Goal: Information Seeking & Learning: Understand process/instructions

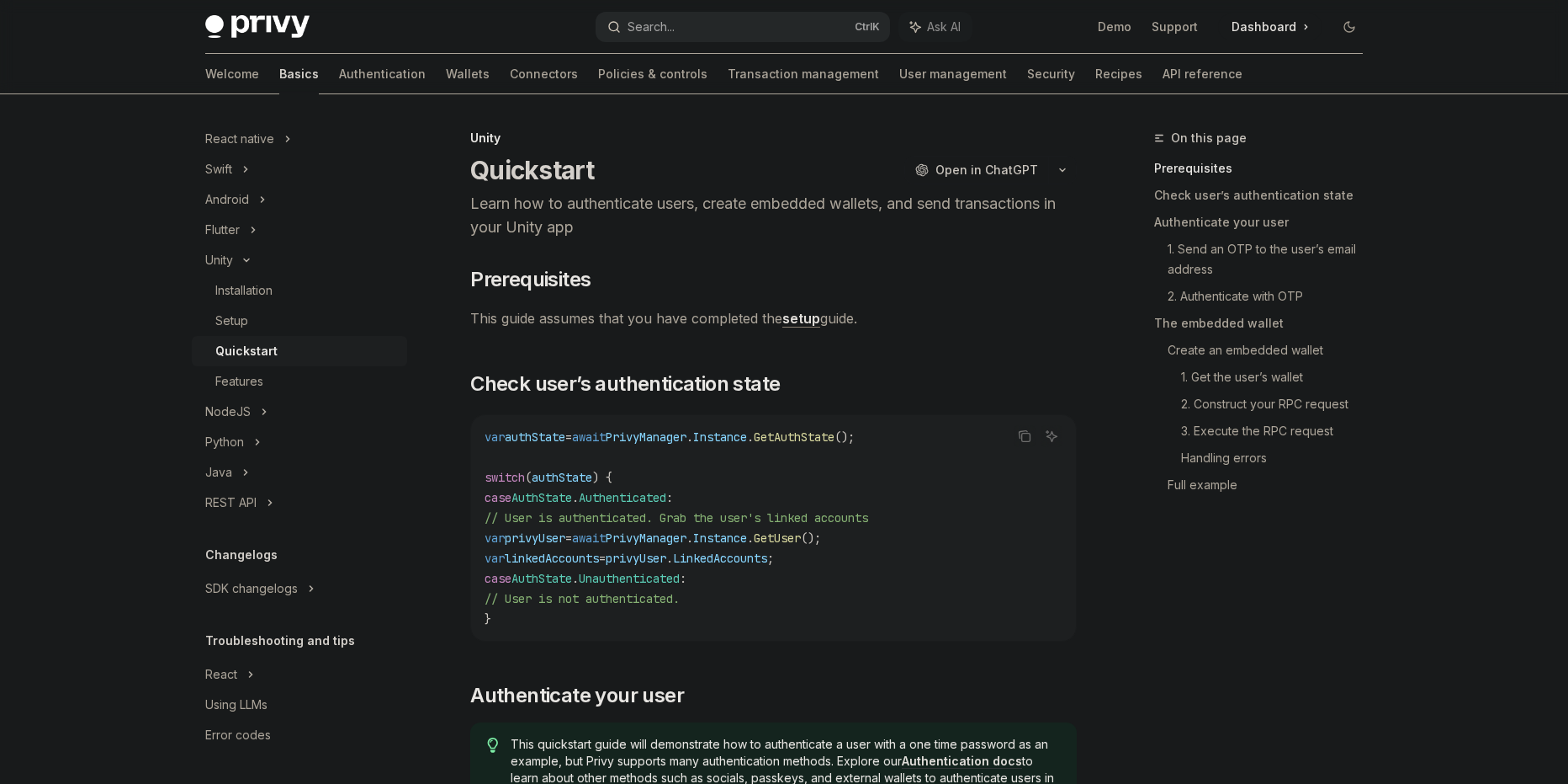
click at [740, 30] on button "Search... Ctrl K" at bounding box center [742, 26] width 294 height 30
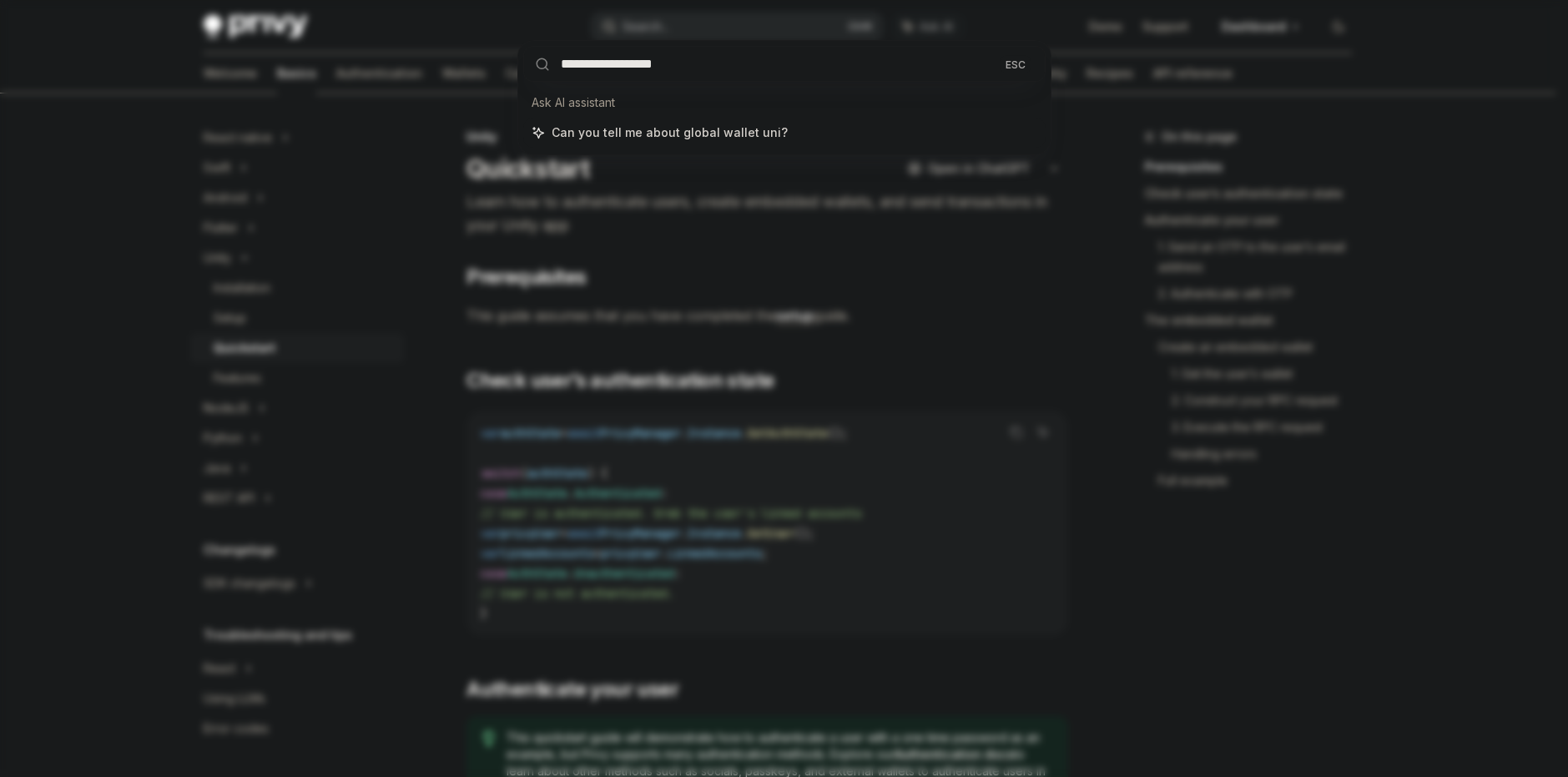
type input "**********"
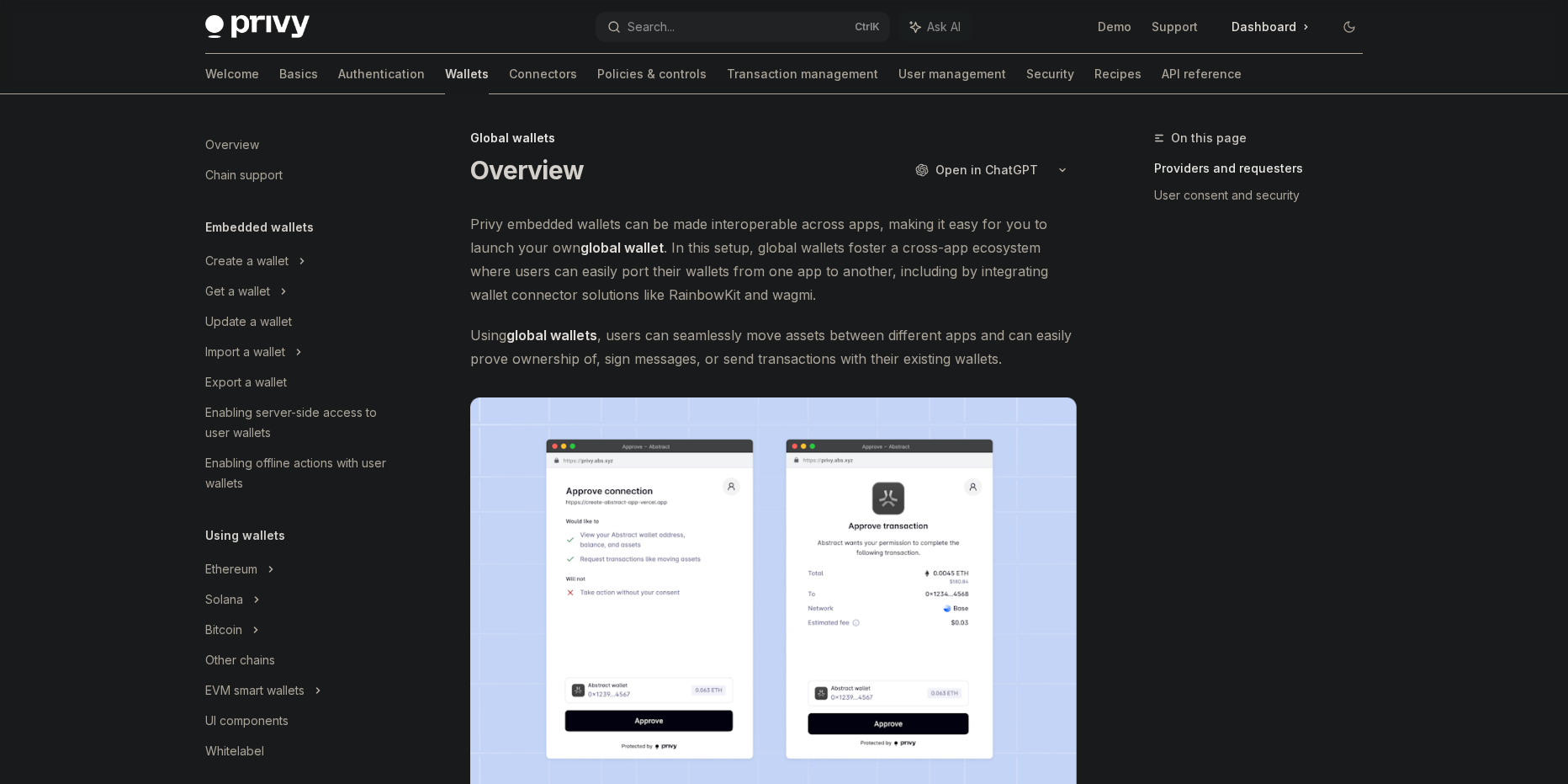
scroll to position [673, 0]
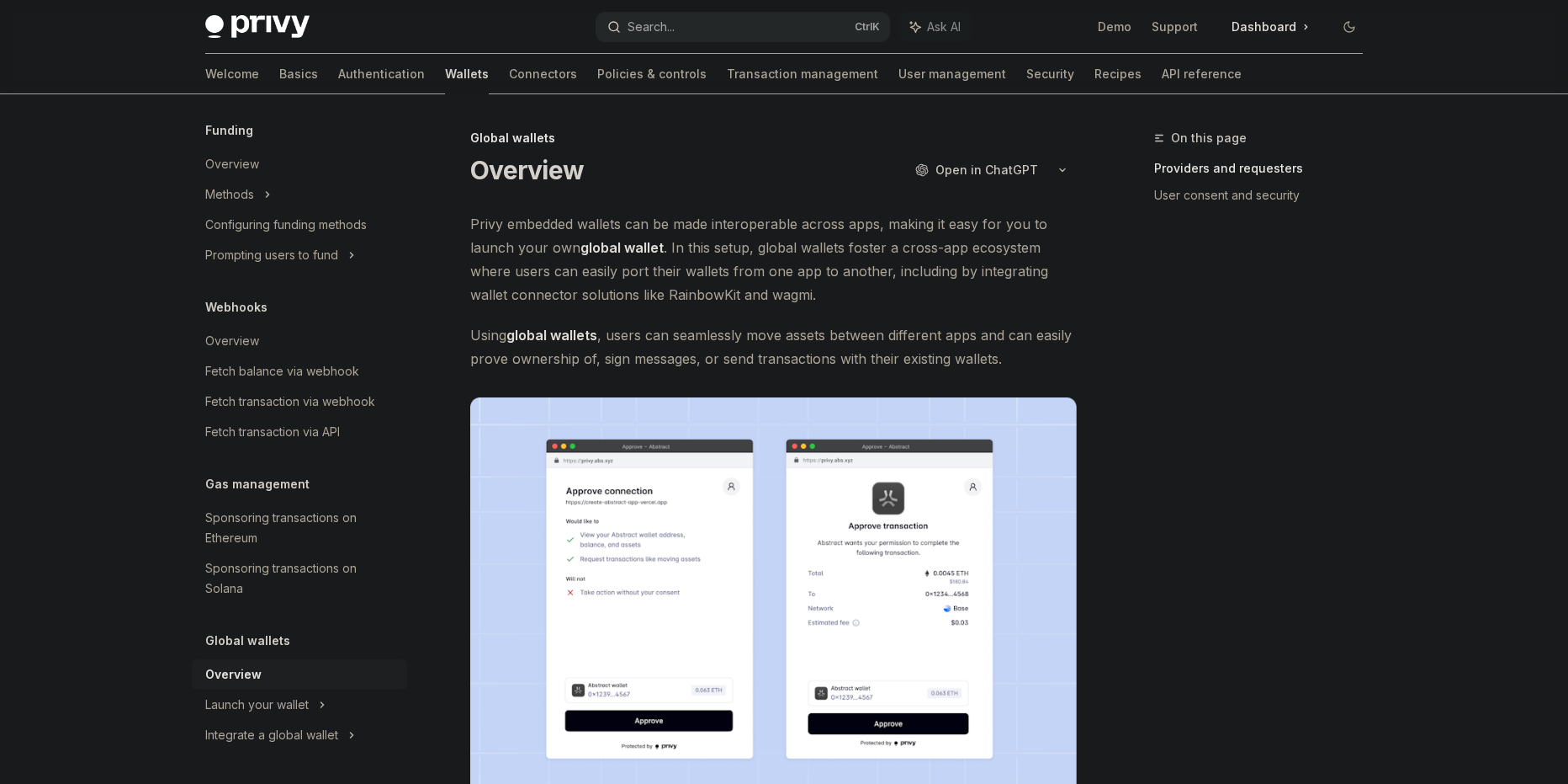
click at [726, 29] on button "Search... Ctrl K" at bounding box center [742, 26] width 294 height 30
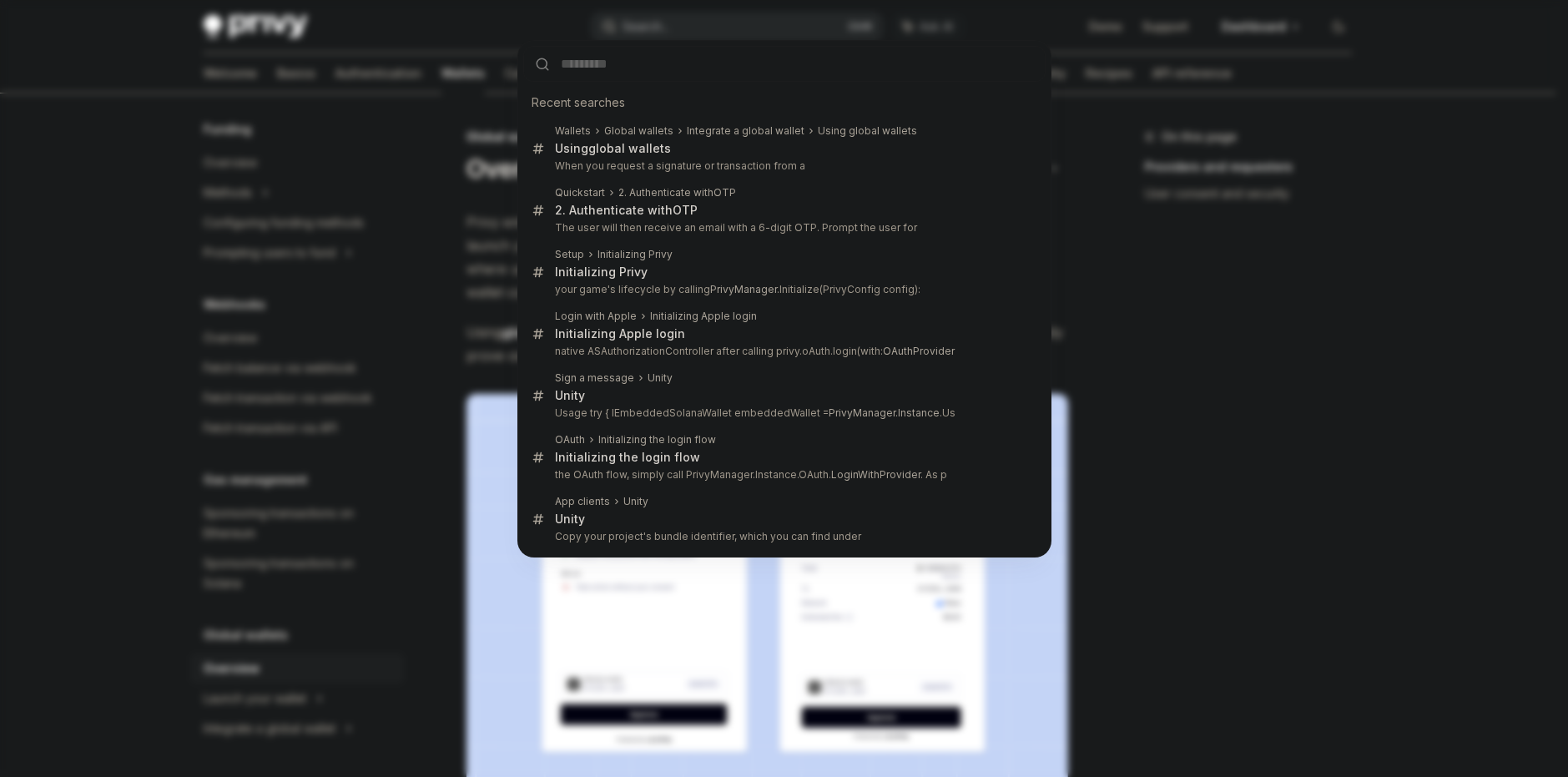
type input "**********"
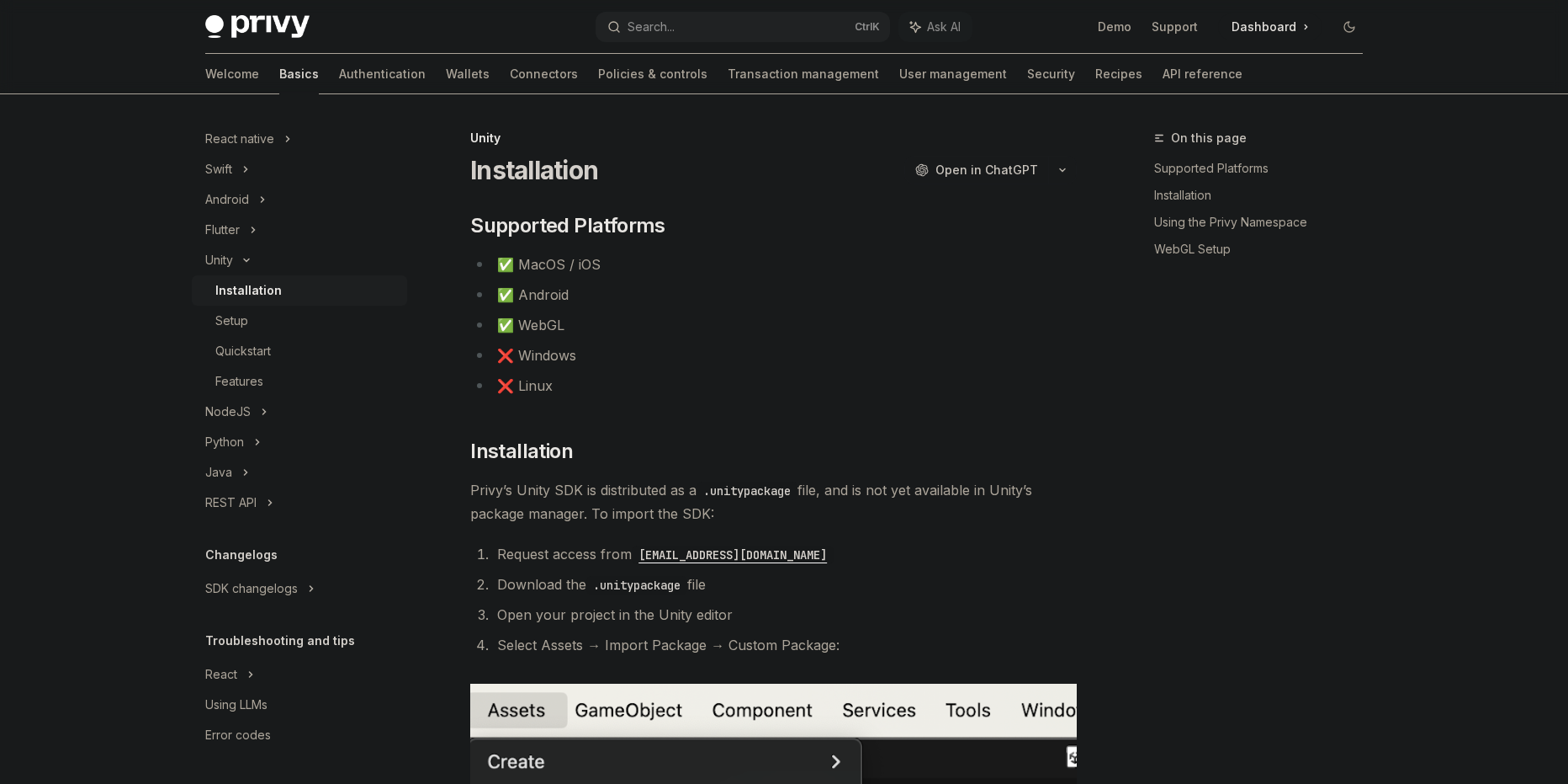
type textarea "*"
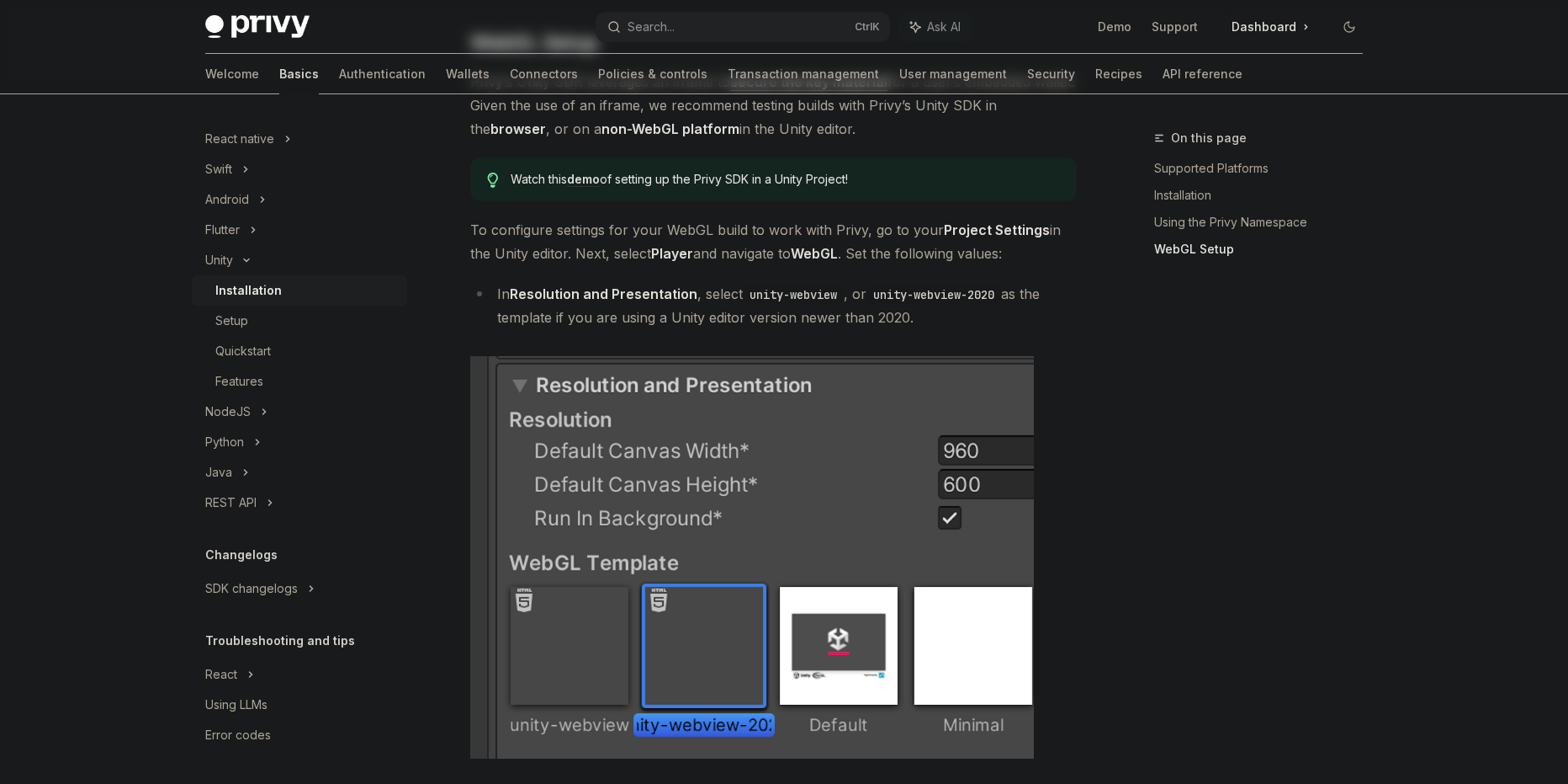
scroll to position [1432, 0]
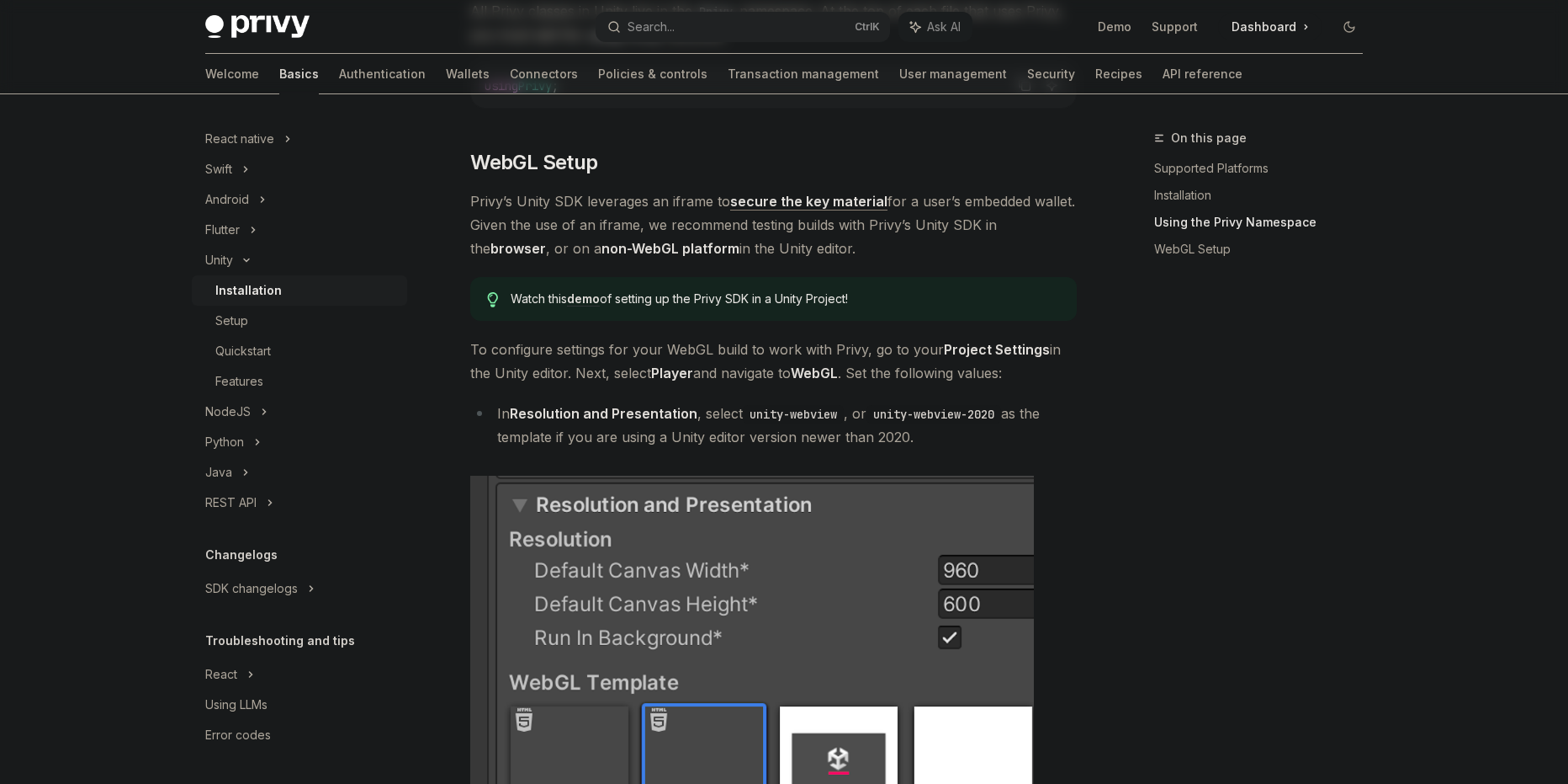
click at [602, 444] on li "In Resolution and Presentation , select unity-webview , or unity-webview-2020 a…" at bounding box center [773, 425] width 607 height 47
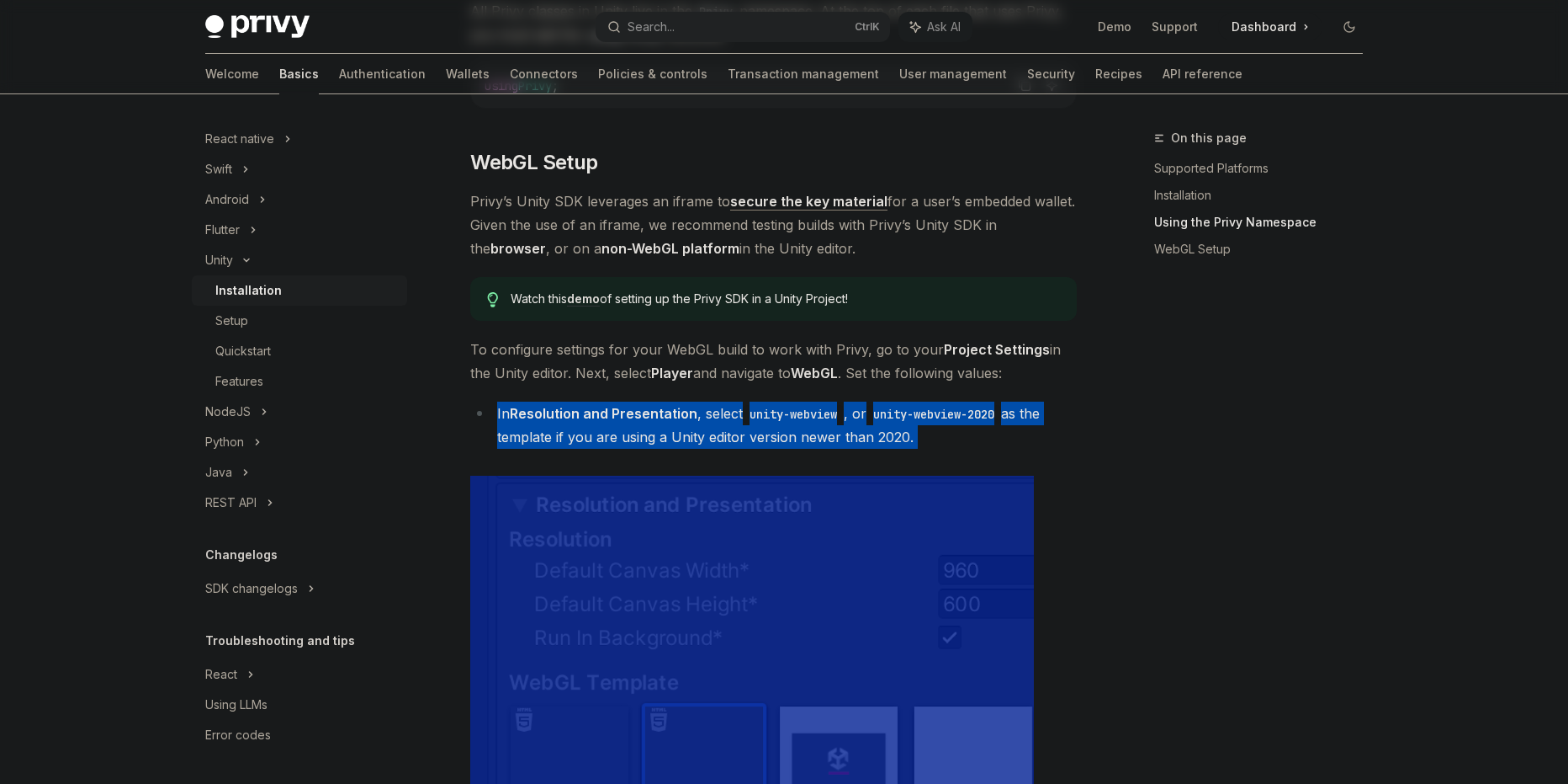
click at [602, 444] on li "In Resolution and Presentation , select unity-webview , or unity-webview-2020 a…" at bounding box center [773, 425] width 607 height 47
click at [591, 446] on div at bounding box center [591, 446] width 0 height 0
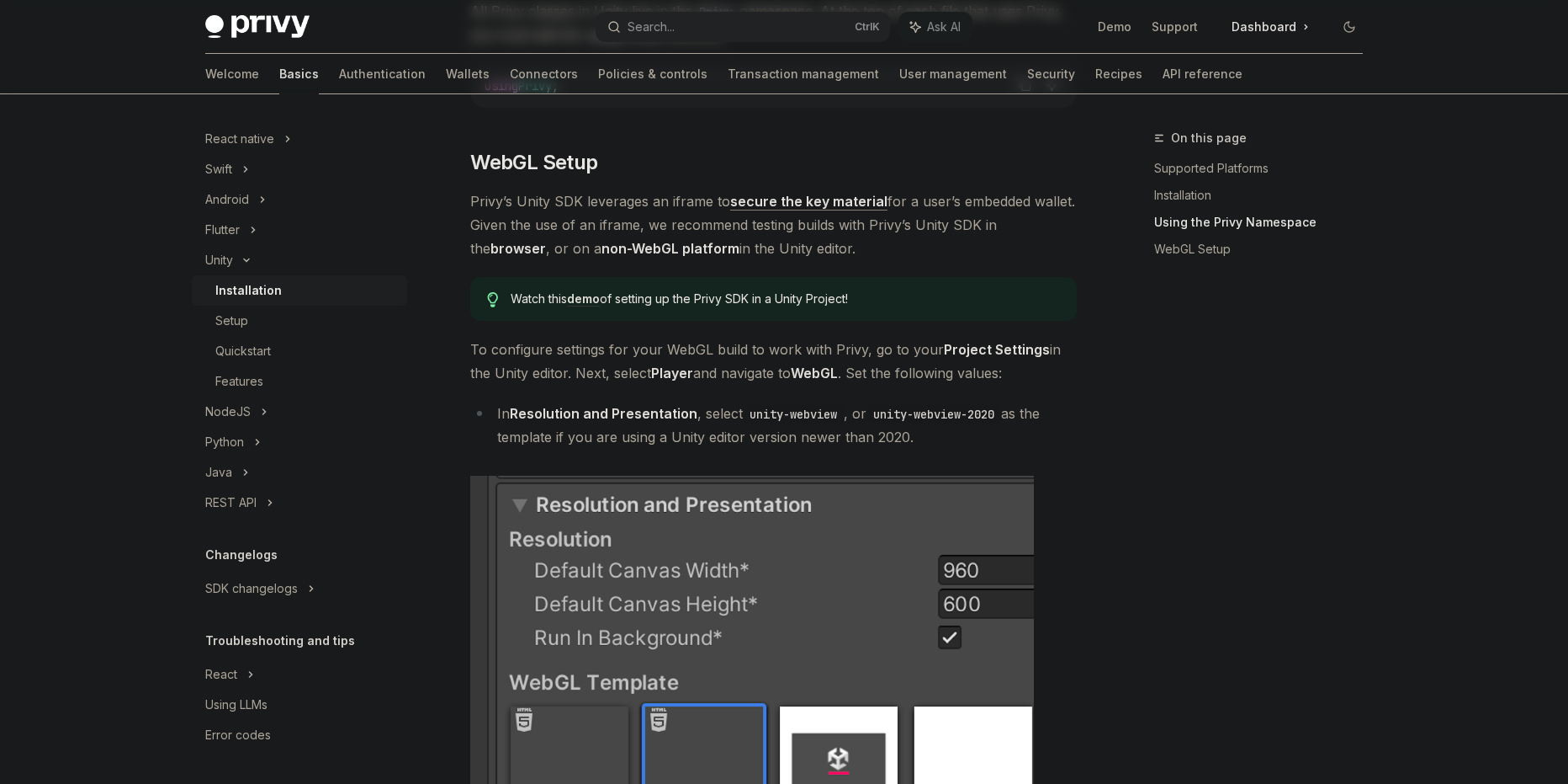
click at [579, 372] on span "To configure settings for your WebGL build to work with Privy, go to your Proje…" at bounding box center [773, 361] width 607 height 47
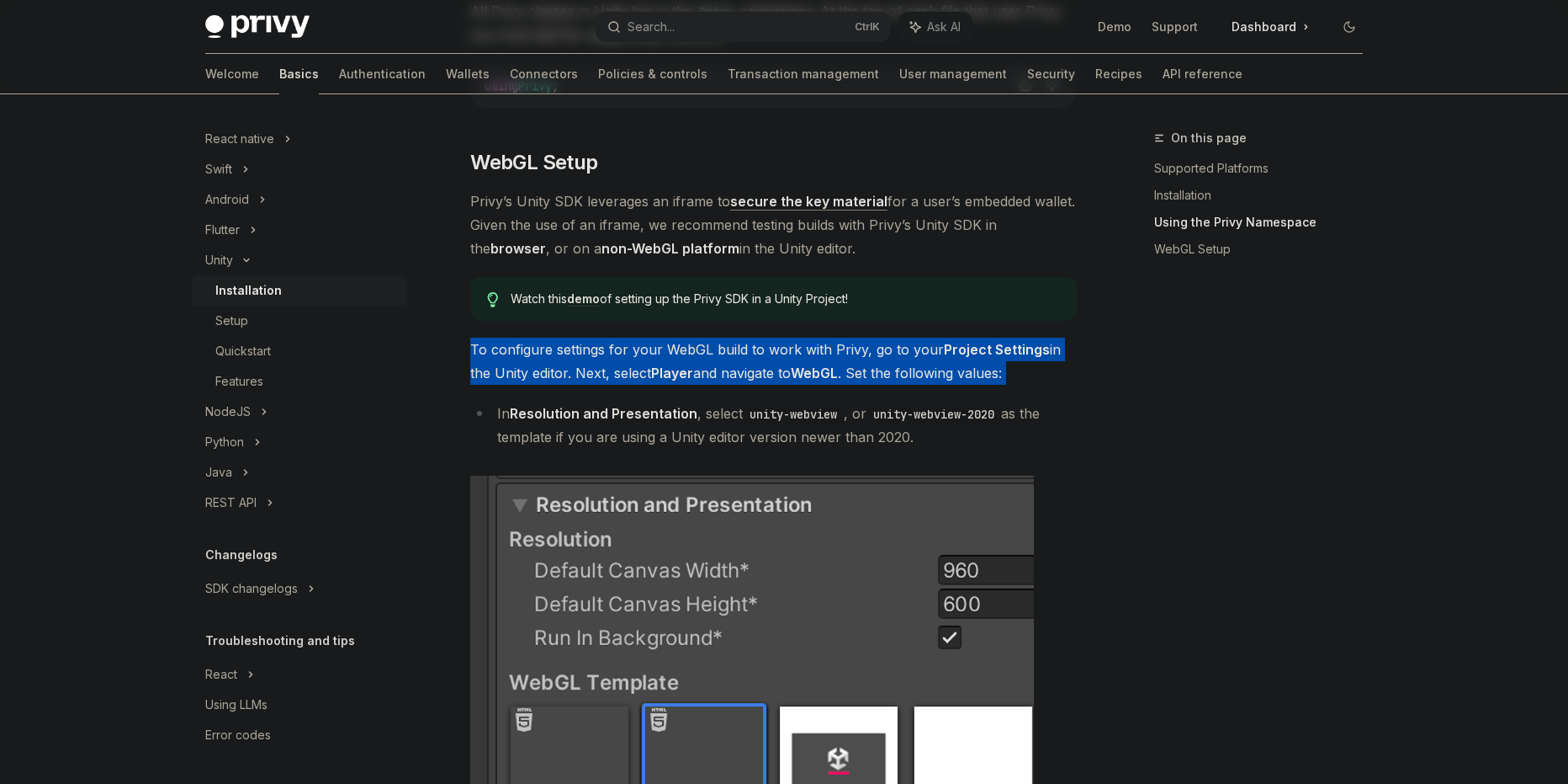
click at [579, 372] on span "To configure settings for your WebGL build to work with Privy, go to your Proje…" at bounding box center [773, 361] width 607 height 47
click at [567, 382] on div at bounding box center [567, 382] width 0 height 0
click at [525, 376] on span "To configure settings for your WebGL build to work with Privy, go to your Proje…" at bounding box center [773, 361] width 607 height 47
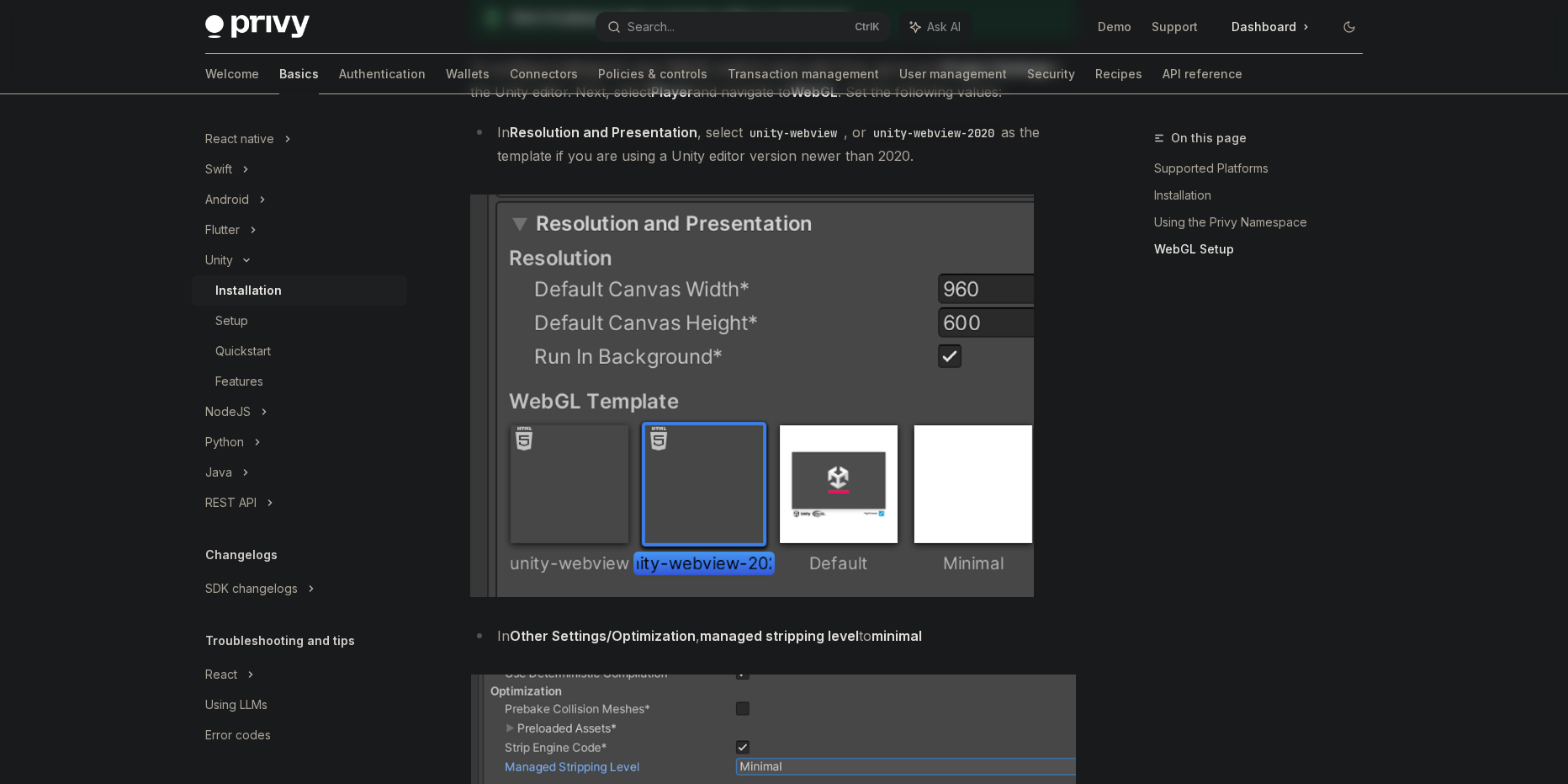
scroll to position [1993, 0]
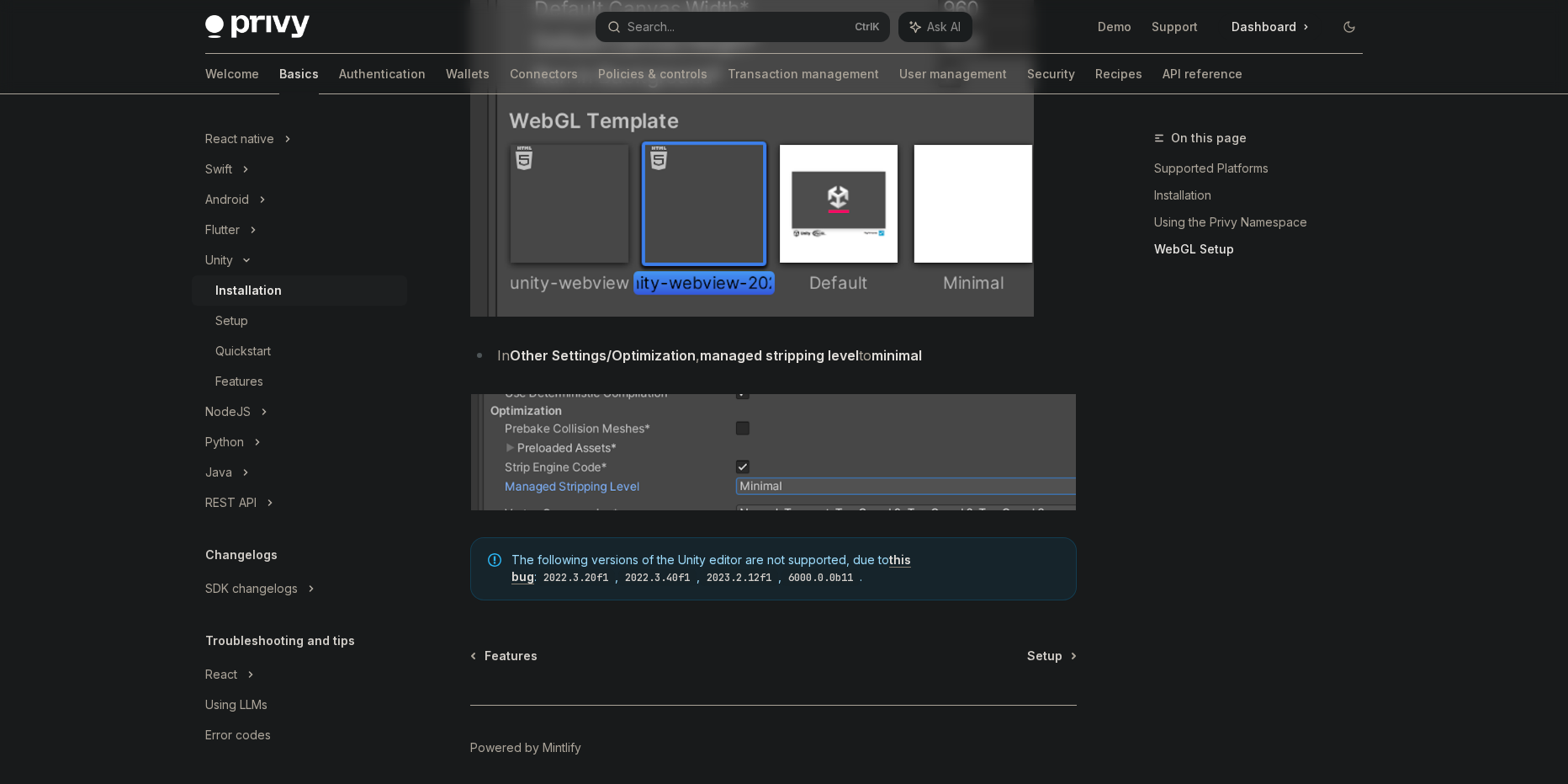
click at [635, 363] on strong "Other Settings/Optimization" at bounding box center [602, 354] width 186 height 16
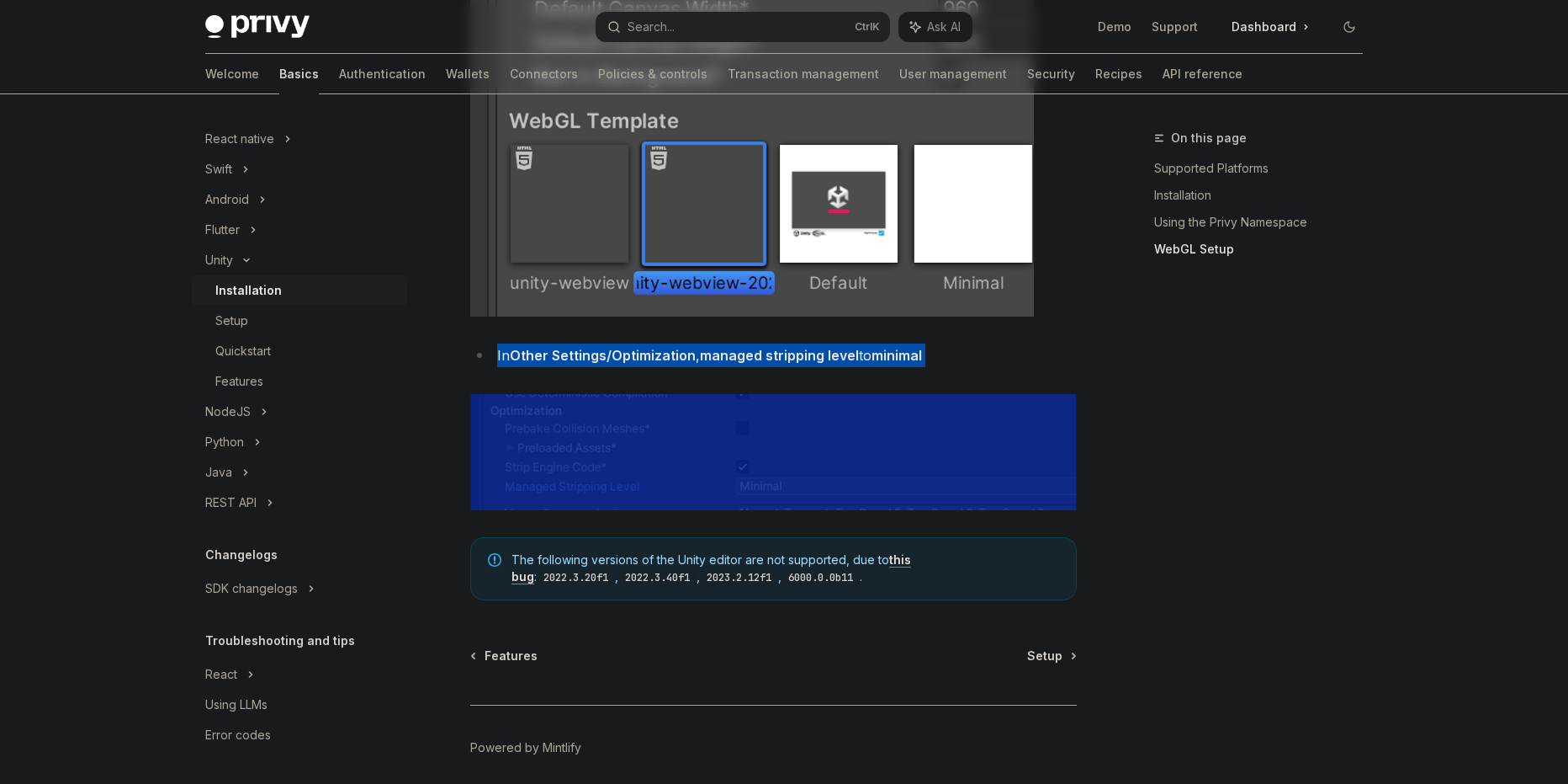
click at [635, 363] on strong "Other Settings/Optimization" at bounding box center [602, 354] width 186 height 16
click at [624, 364] on div at bounding box center [624, 364] width 0 height 0
click at [627, 345] on li "In Other Settings/Optimization , managed stripping level to minimal" at bounding box center [773, 355] width 607 height 23
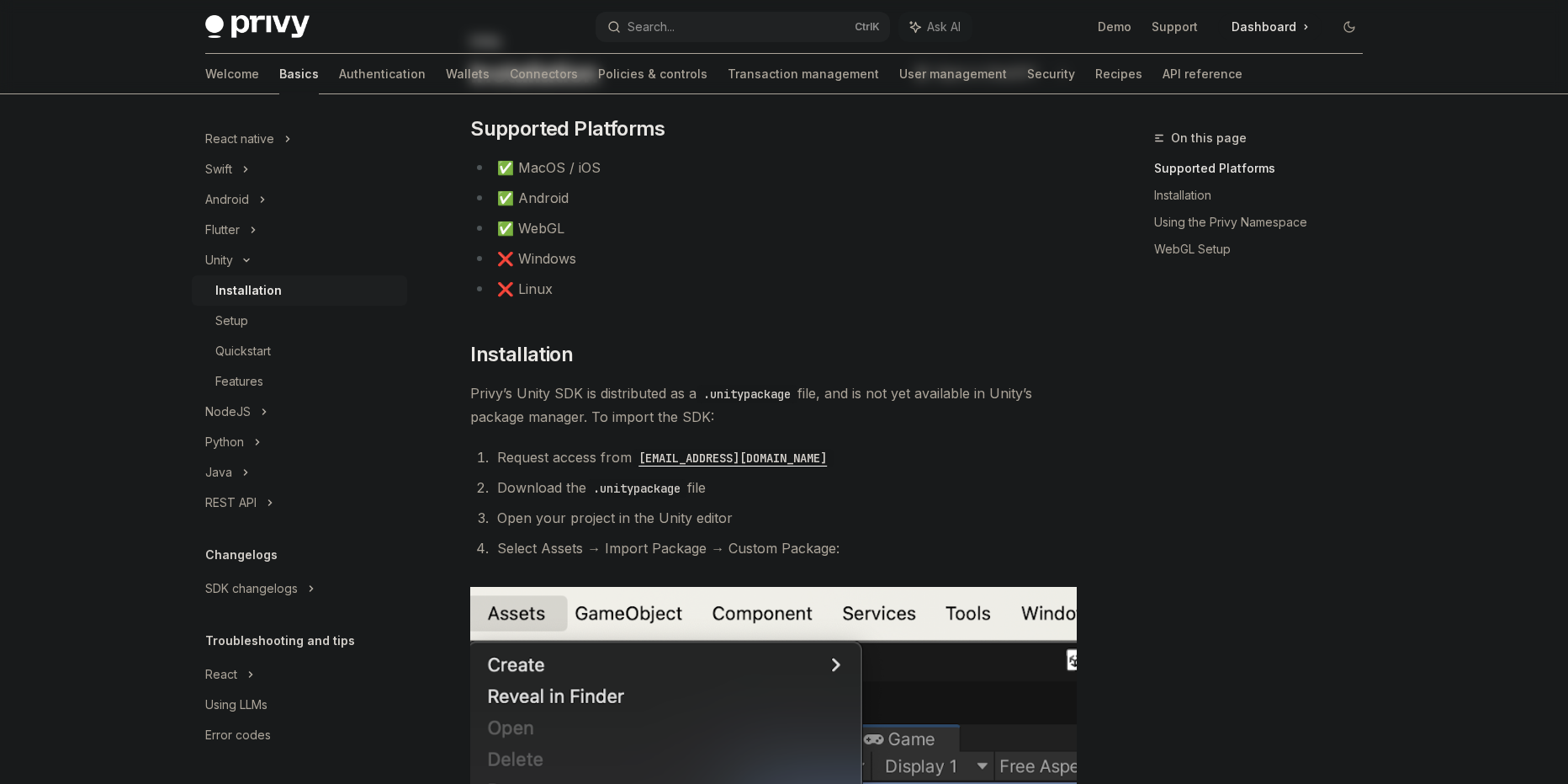
scroll to position [0, 0]
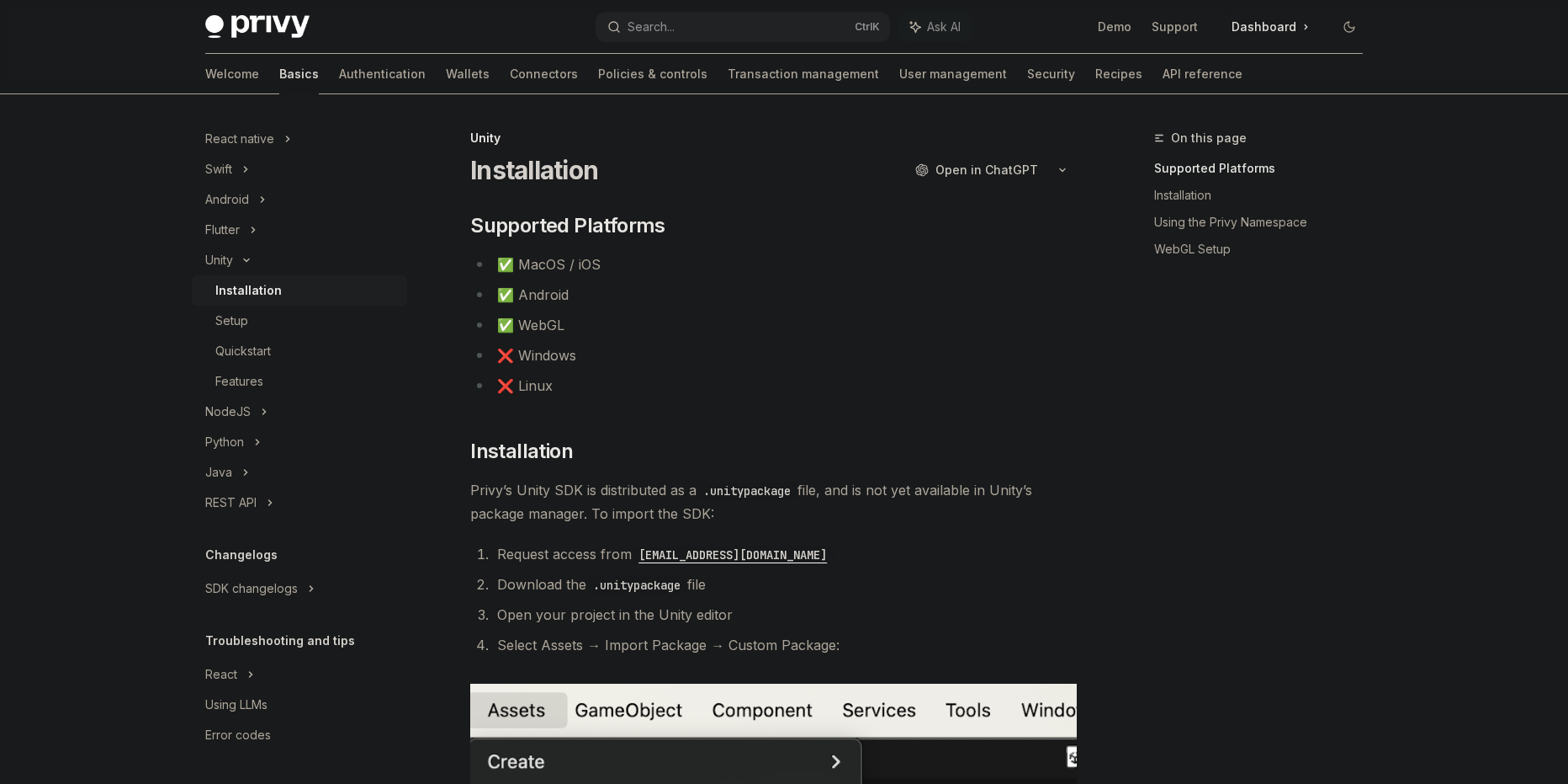
click at [607, 512] on span "Privy’s Unity SDK is distributed as a .unitypackage file, and is not yet availa…" at bounding box center [773, 501] width 607 height 47
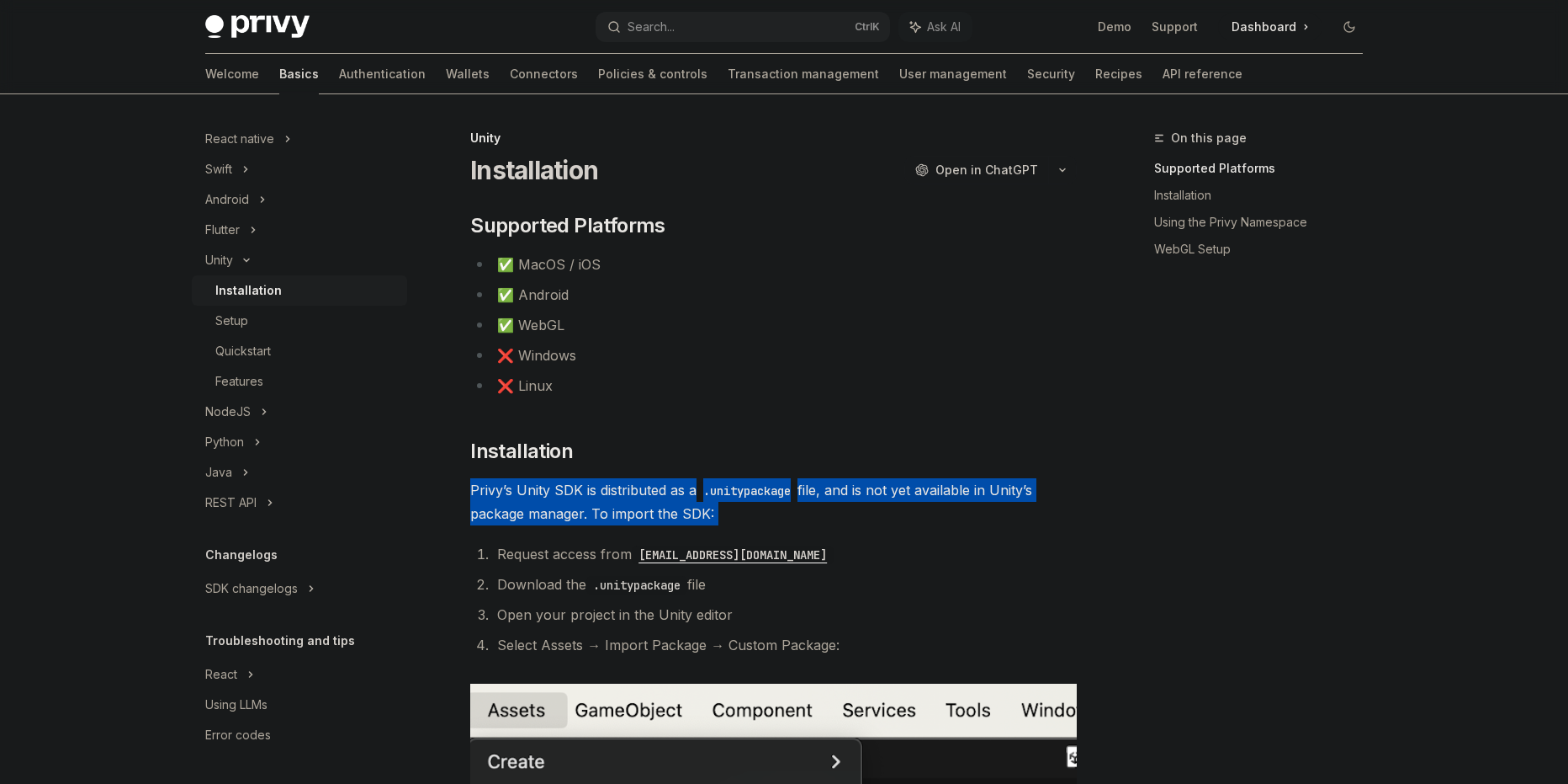
click at [607, 512] on span "Privy’s Unity SDK is distributed as a .unitypackage file, and is not yet availa…" at bounding box center [773, 501] width 607 height 47
click at [596, 522] on div at bounding box center [596, 522] width 0 height 0
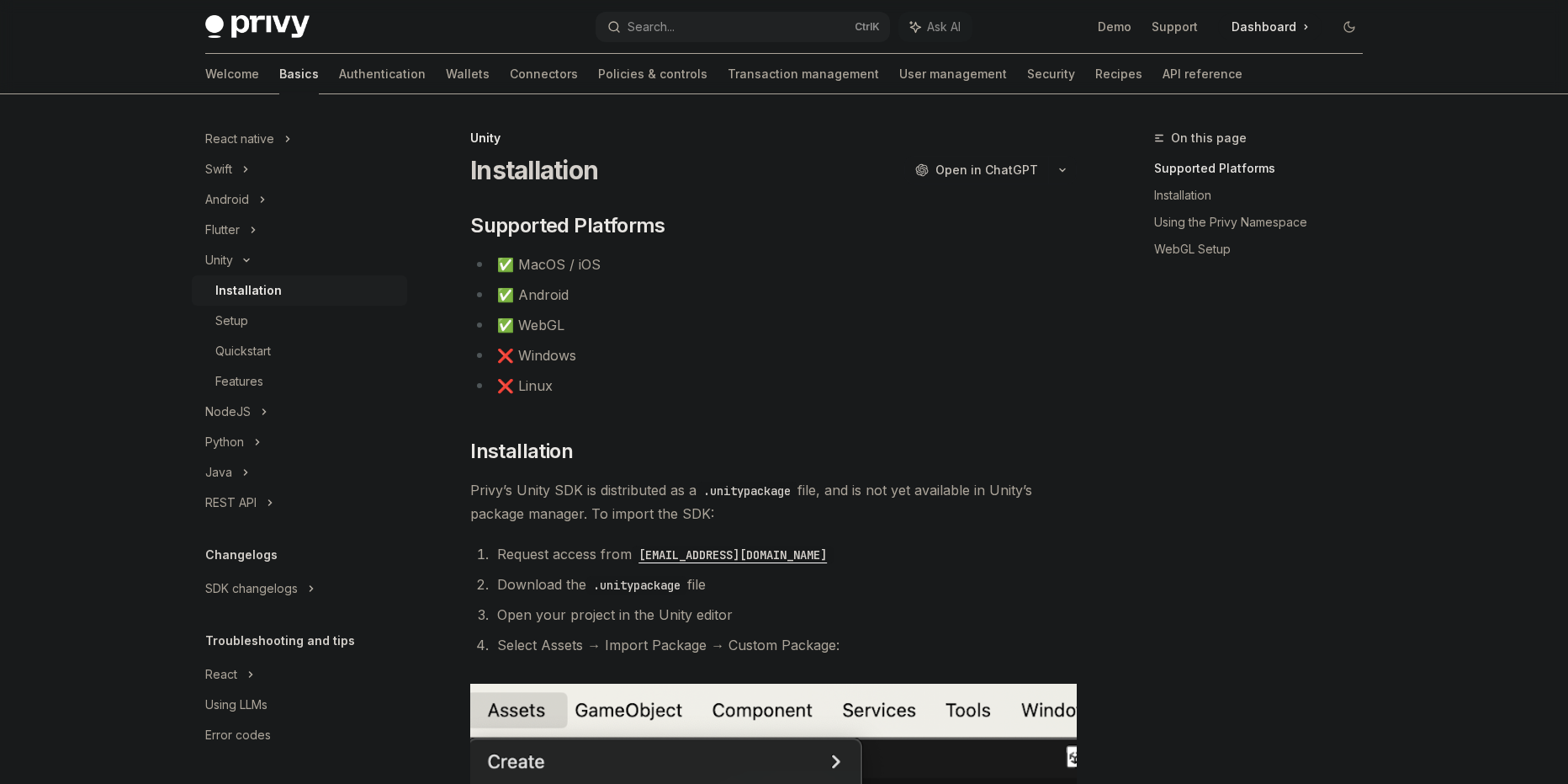
click at [566, 631] on ol "Request access from sales@privy.io Download the .unitypackage file Open your pr…" at bounding box center [773, 599] width 607 height 115
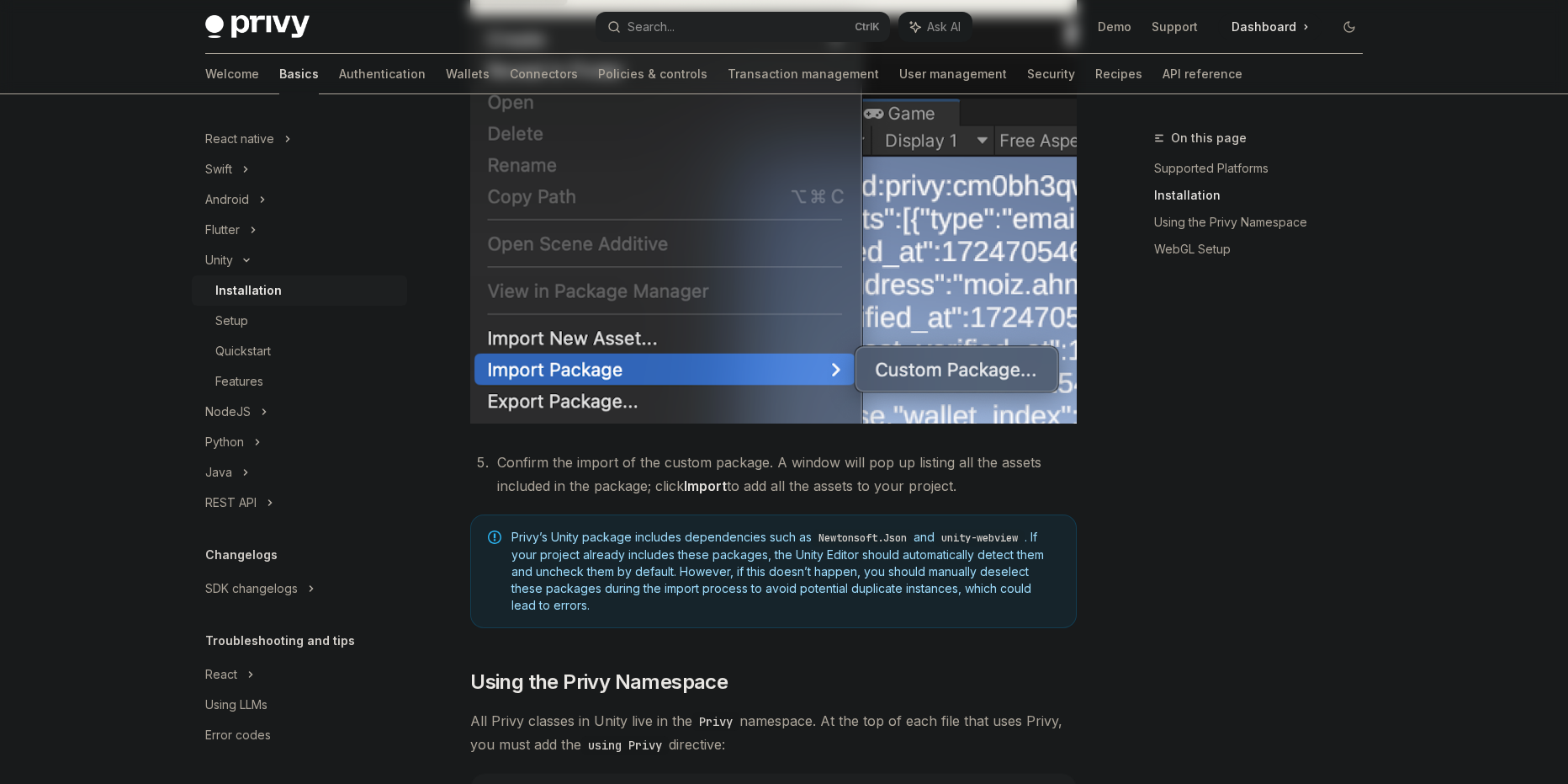
scroll to position [842, 0]
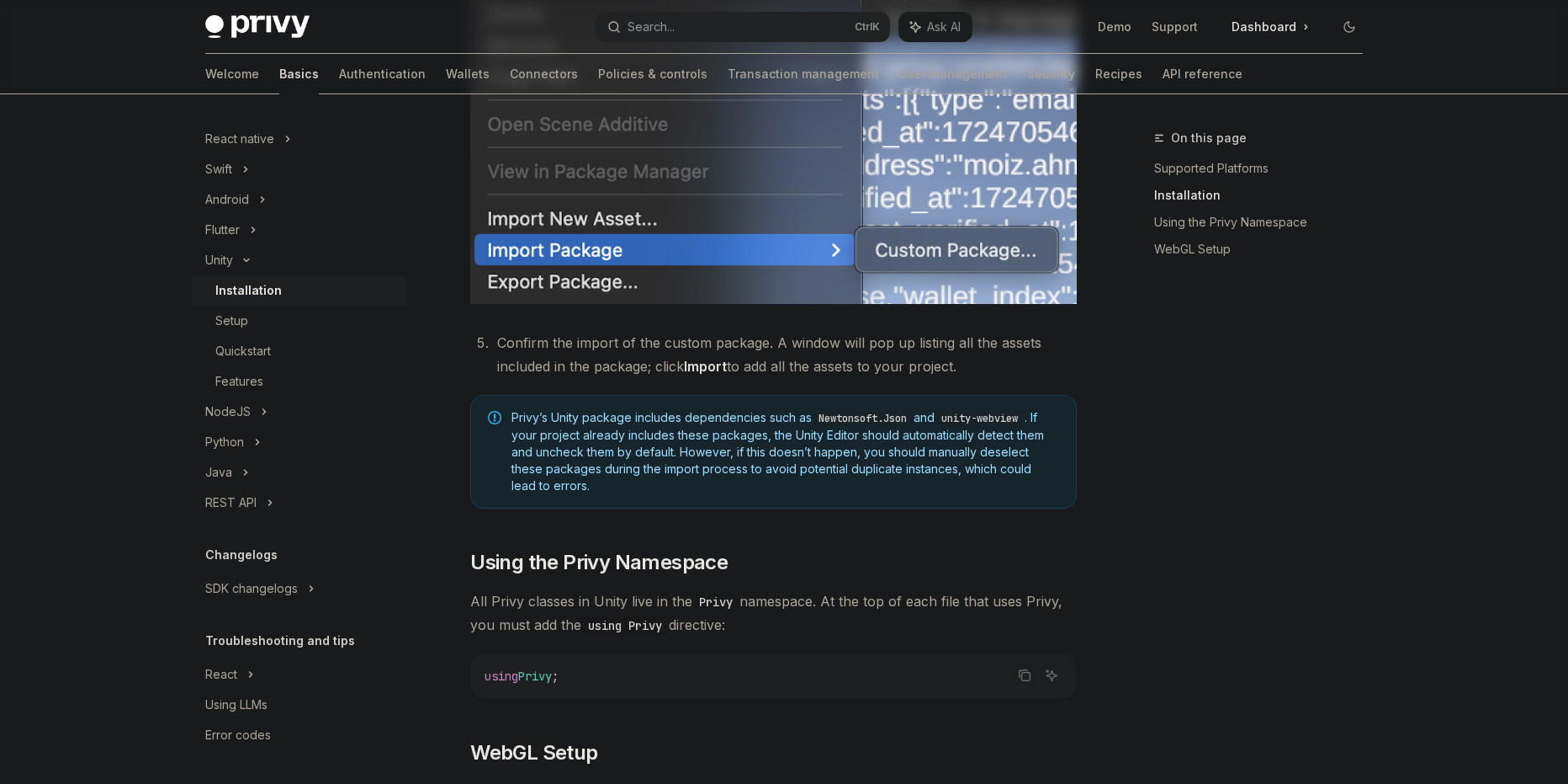
click at [610, 443] on span "Privy’s Unity package includes dependencies such as Newtonsoft.Json and unity-w…" at bounding box center [784, 452] width 547 height 85
click at [599, 443] on div at bounding box center [599, 443] width 0 height 0
click at [613, 510] on div "​ Supported Platforms ✅ MacOS / iOS ✅ Android ✅ WebGL ❌ Windows ❌ Linux ​ Insta…" at bounding box center [773, 561] width 607 height 2381
click at [620, 483] on span "Privy’s Unity package includes dependencies such as Newtonsoft.Json and unity-w…" at bounding box center [784, 452] width 547 height 85
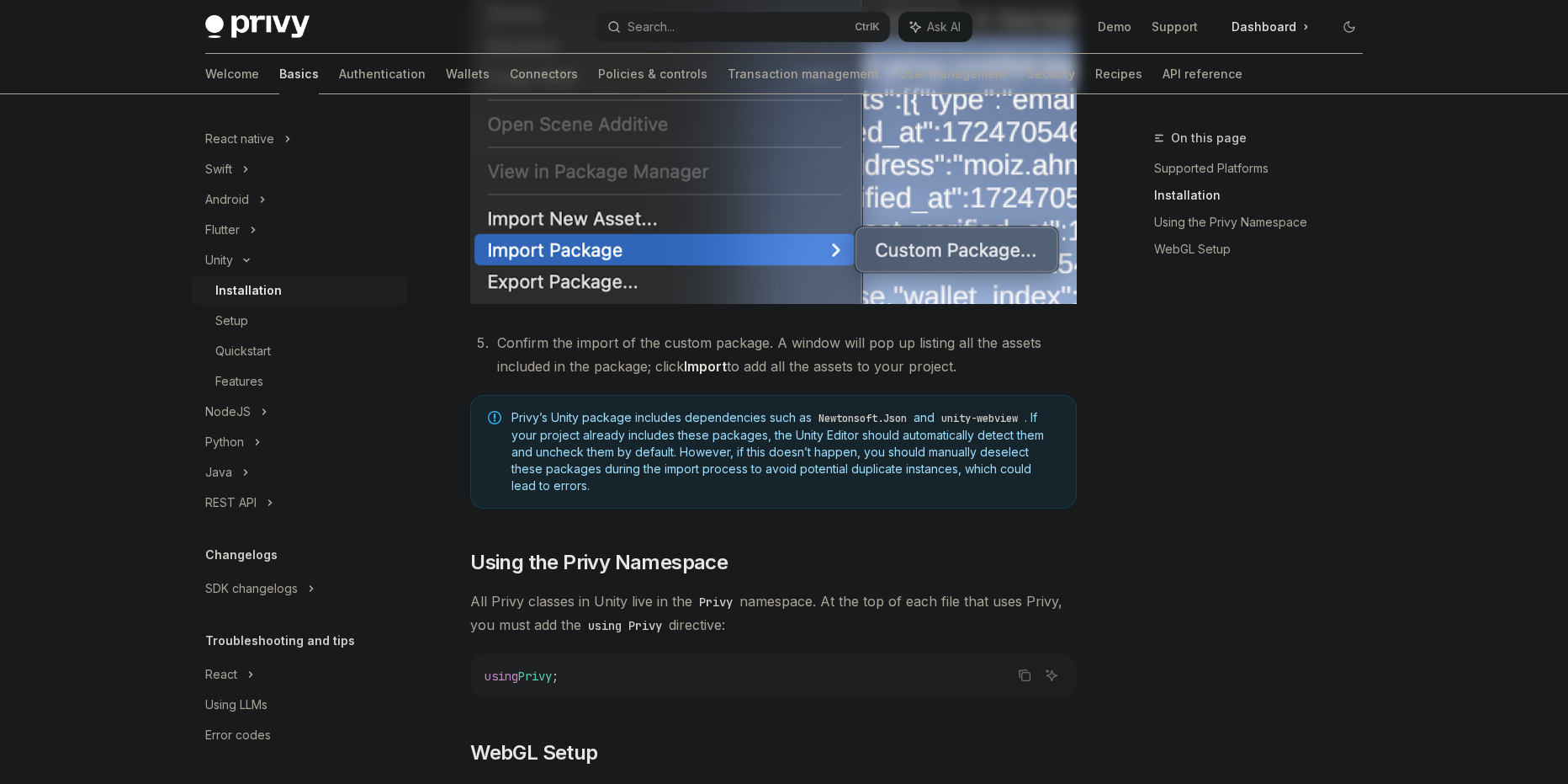
click at [620, 483] on span "Privy’s Unity package includes dependencies such as Newtonsoft.Json and unity-w…" at bounding box center [784, 452] width 547 height 85
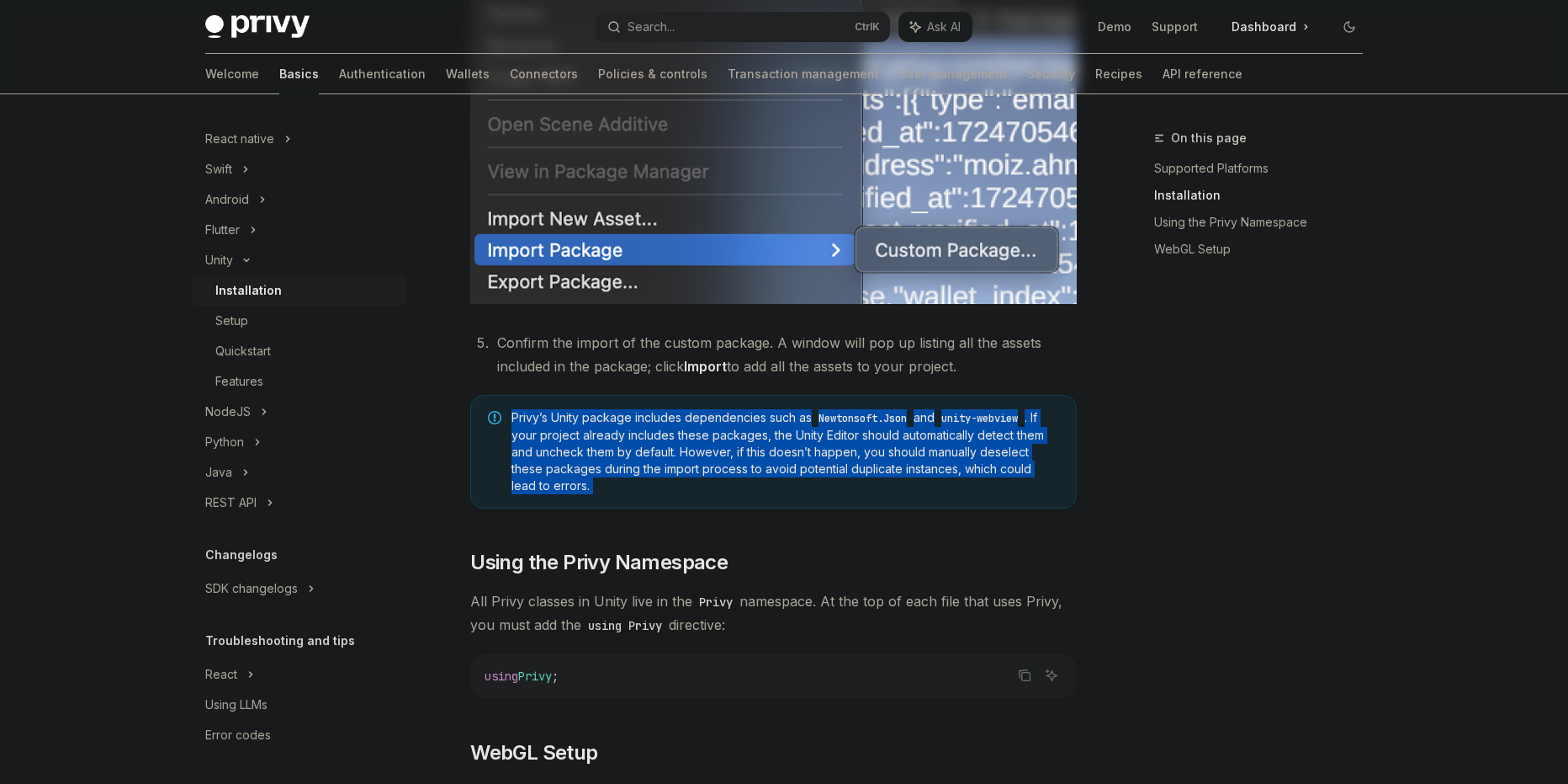
click at [620, 483] on span "Privy’s Unity package includes dependencies such as Newtonsoft.Json and unity-w…" at bounding box center [784, 452] width 547 height 85
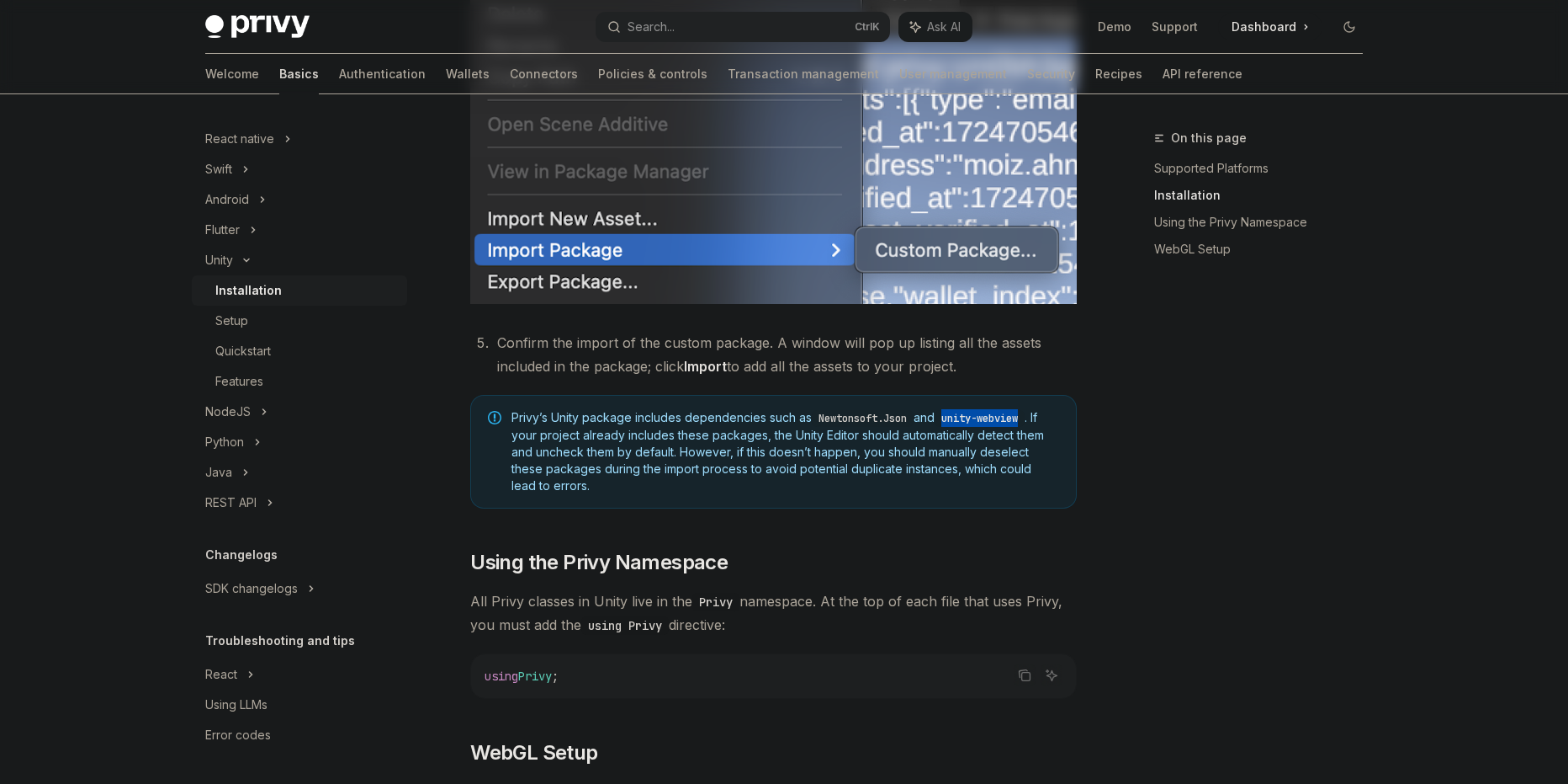
drag, startPoint x: 1032, startPoint y: 417, endPoint x: 952, endPoint y: 417, distance: 80.0
click at [952, 417] on code "unity-webview" at bounding box center [978, 418] width 90 height 16
click at [791, 510] on div "​ Supported Platforms ✅ MacOS / iOS ✅ Android ✅ WebGL ❌ Windows ❌ Linux ​ Insta…" at bounding box center [773, 561] width 607 height 2381
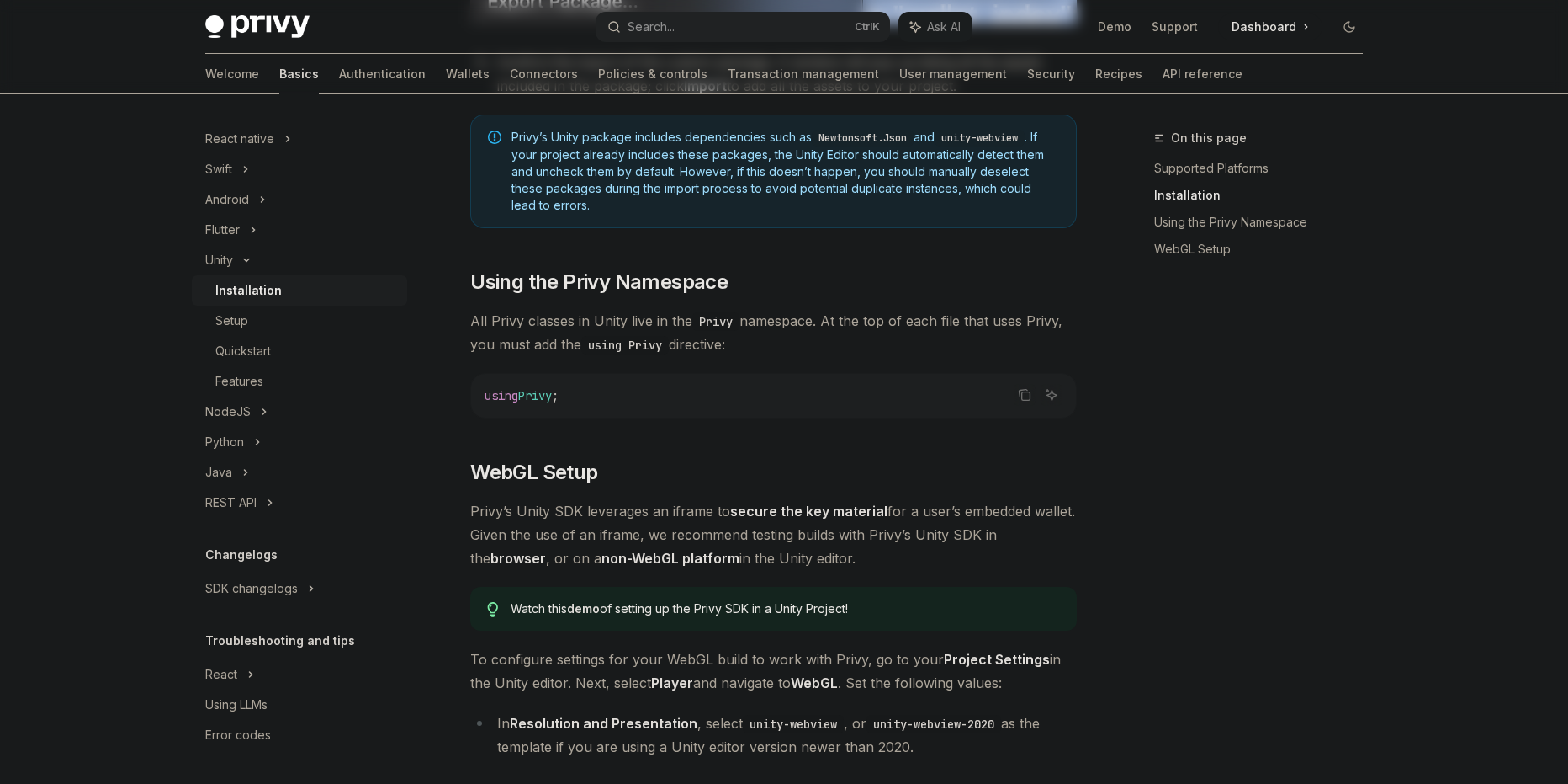
scroll to position [1403, 0]
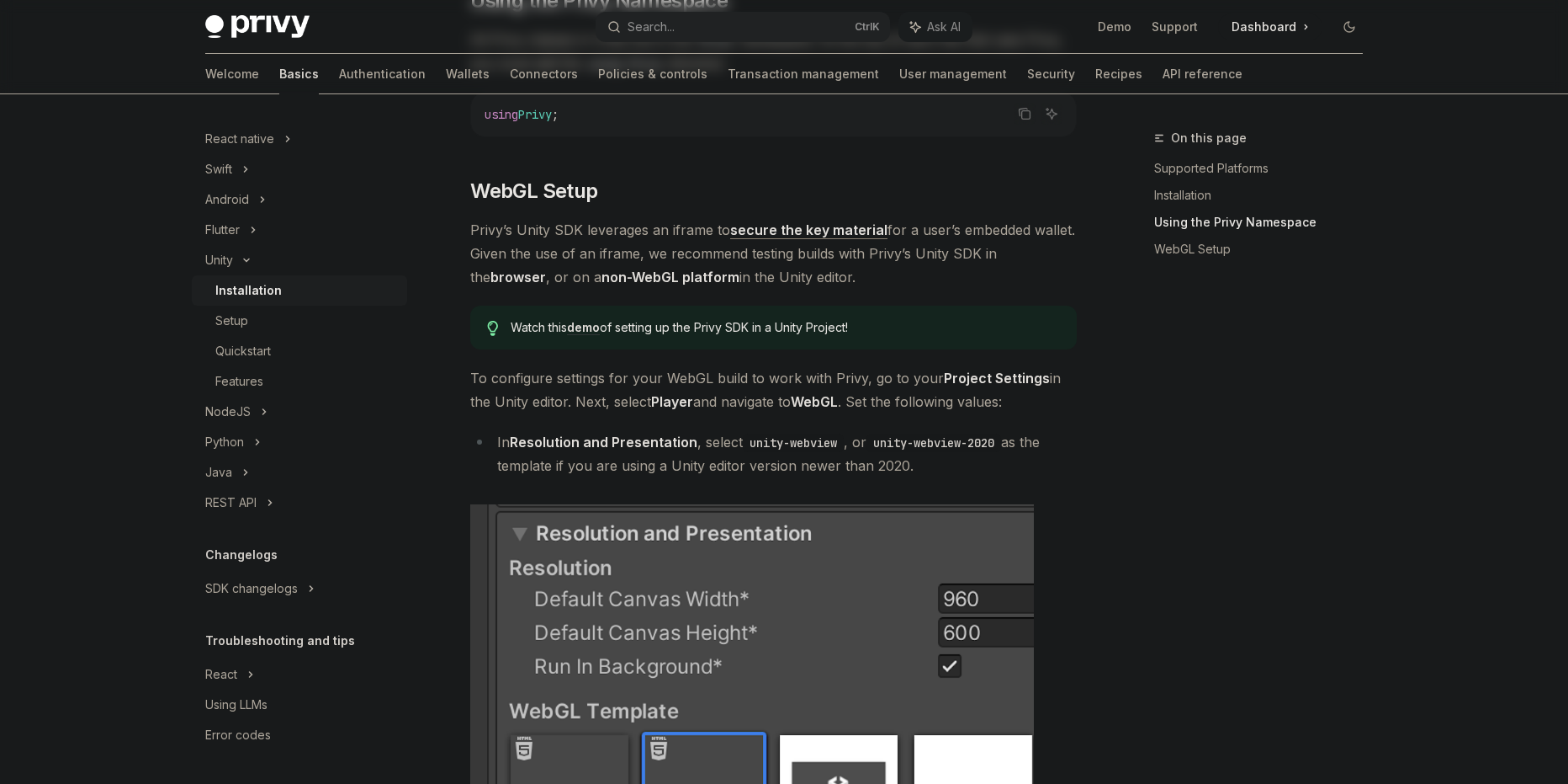
click at [605, 233] on span "Privy’s Unity SDK leverages an iframe to secure the key material for a user’s e…" at bounding box center [773, 253] width 607 height 70
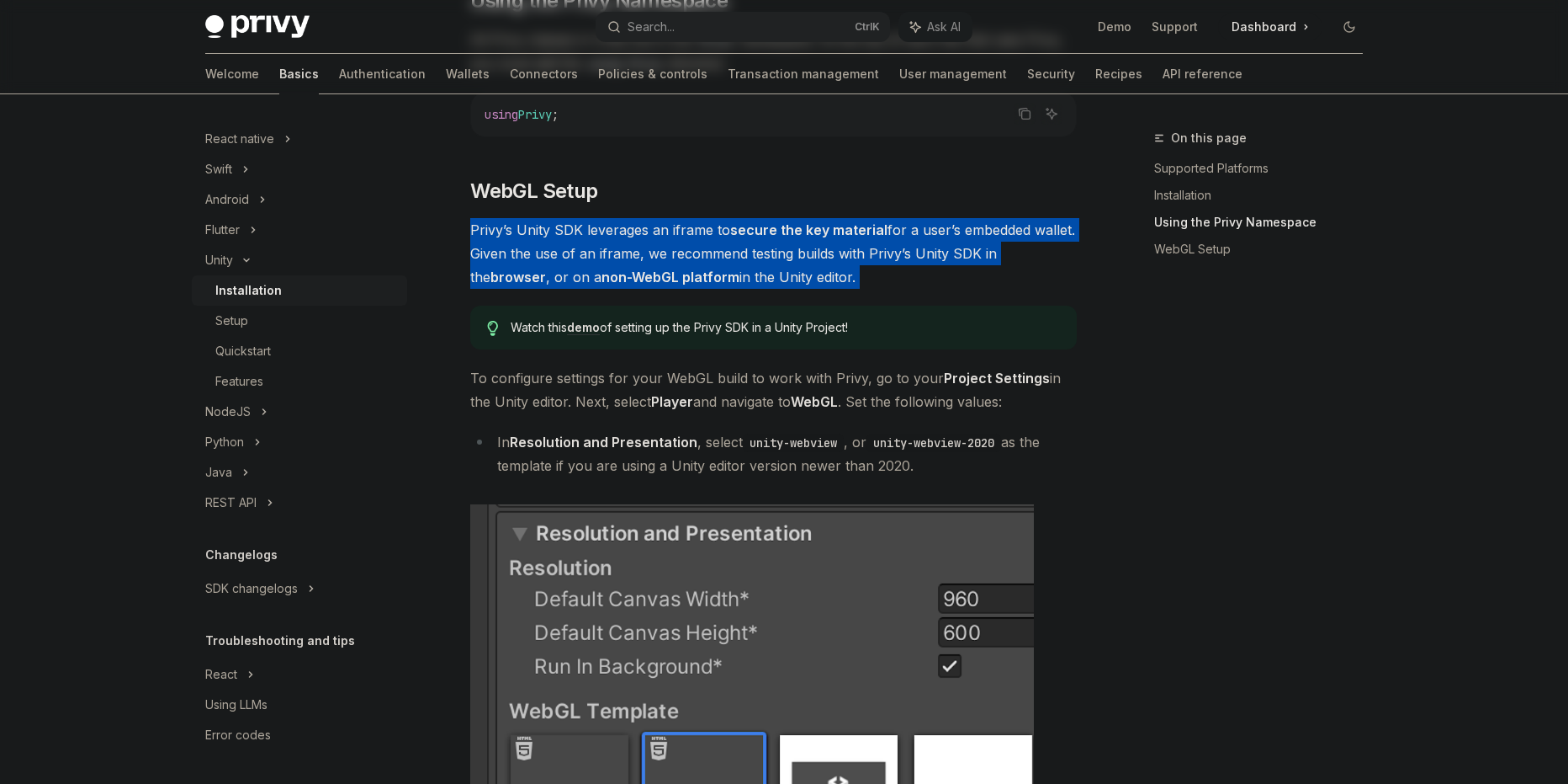
click at [605, 233] on span "Privy’s Unity SDK leverages an iframe to secure the key material for a user’s e…" at bounding box center [773, 253] width 607 height 70
click at [593, 198] on div at bounding box center [593, 198] width 0 height 0
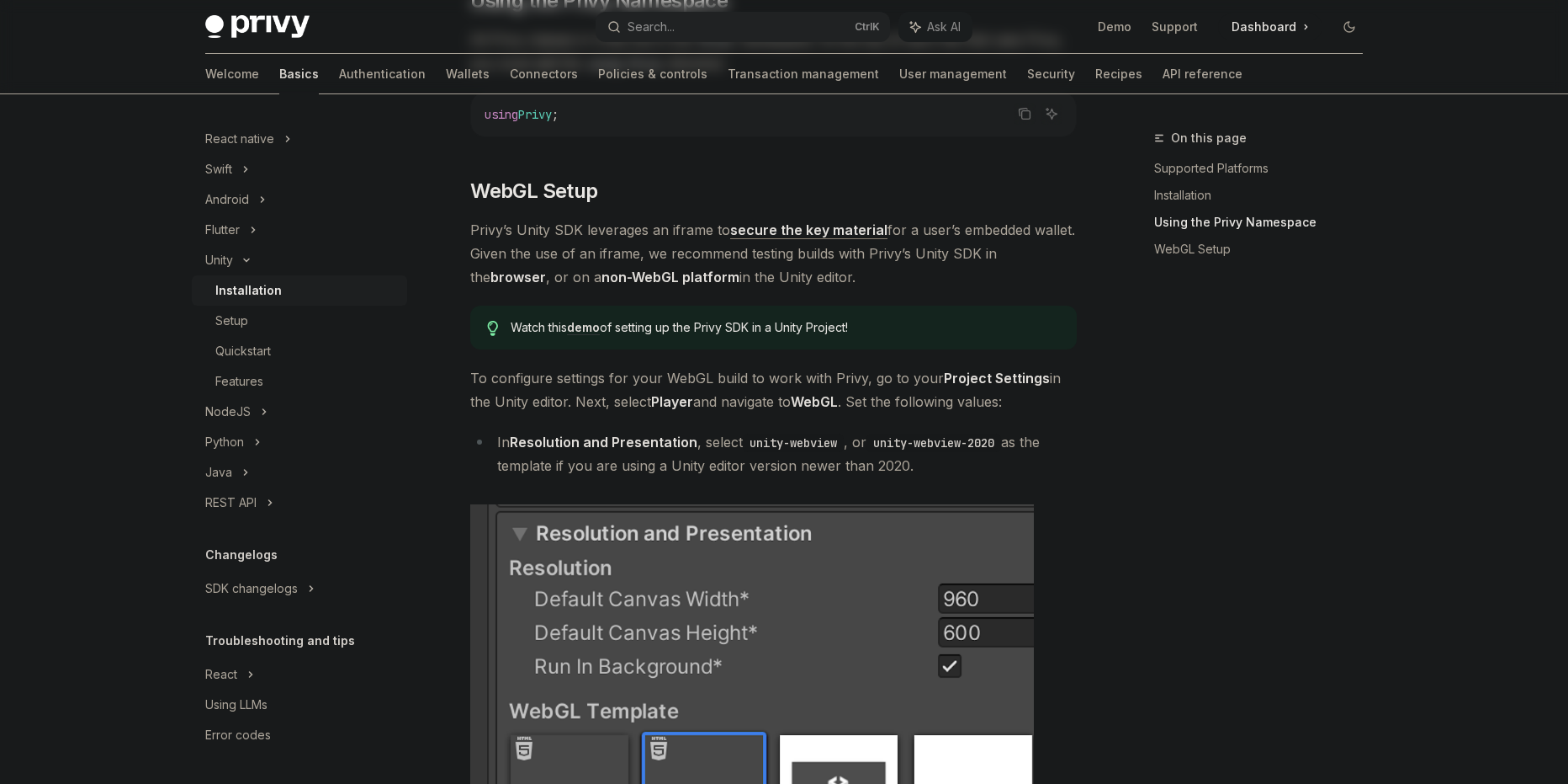
click at [1083, 411] on div "On this page Supported Platforms Installation Using the Privy Namespace WebGL S…" at bounding box center [784, 65] width 1184 height 2749
click at [735, 33] on button "Search... Ctrl K" at bounding box center [742, 26] width 294 height 30
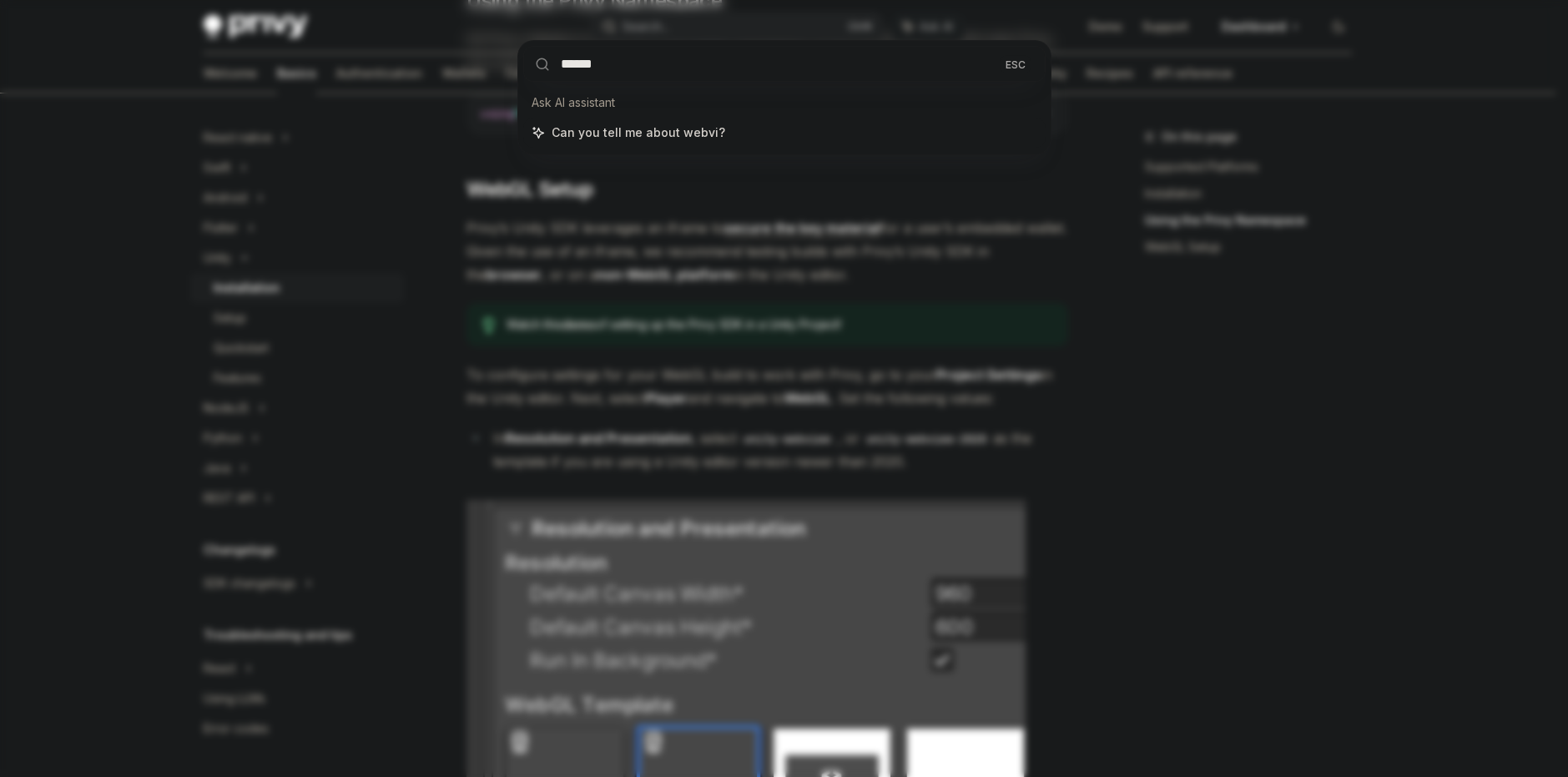
type input "*******"
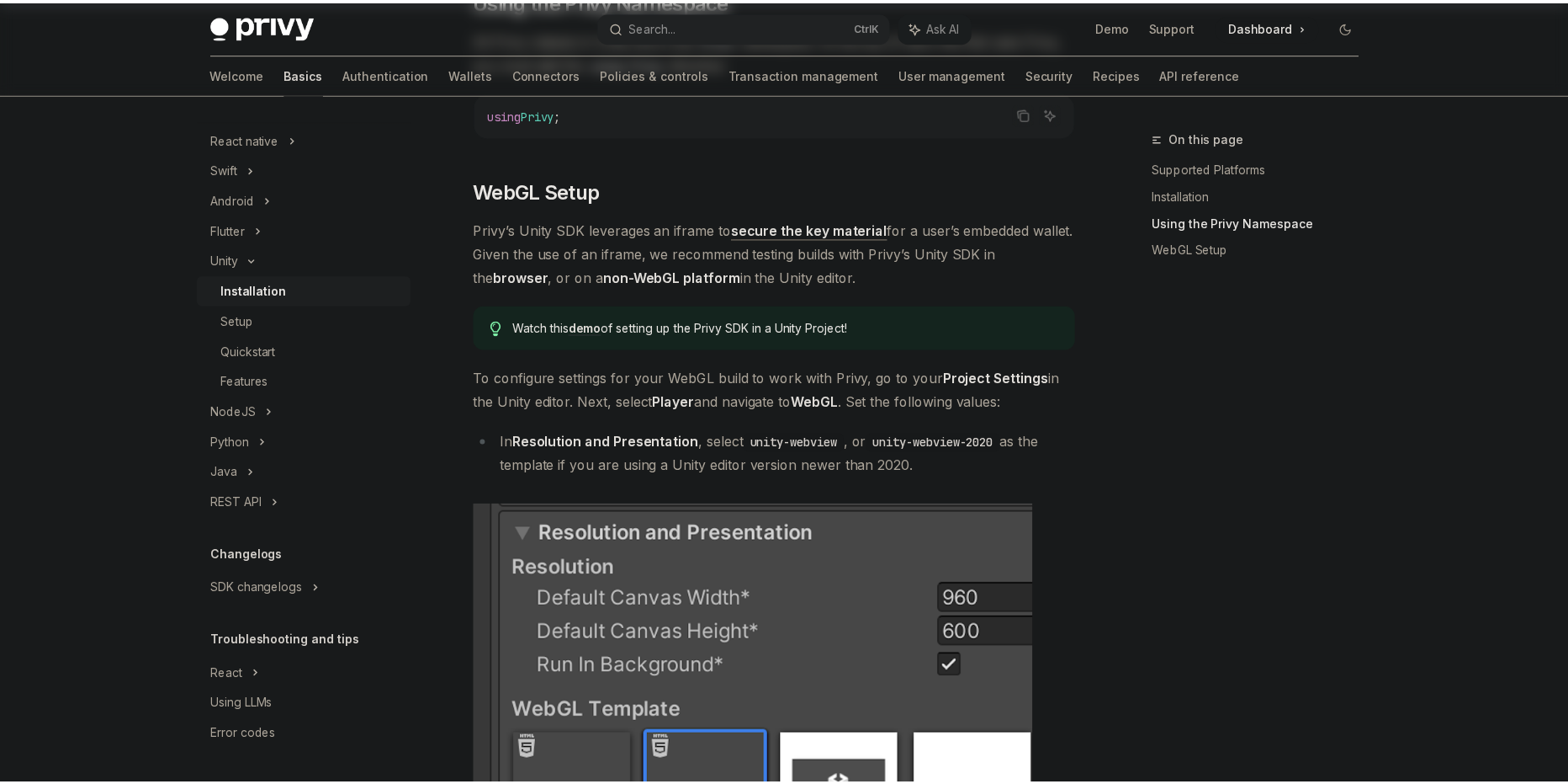
scroll to position [1453, 0]
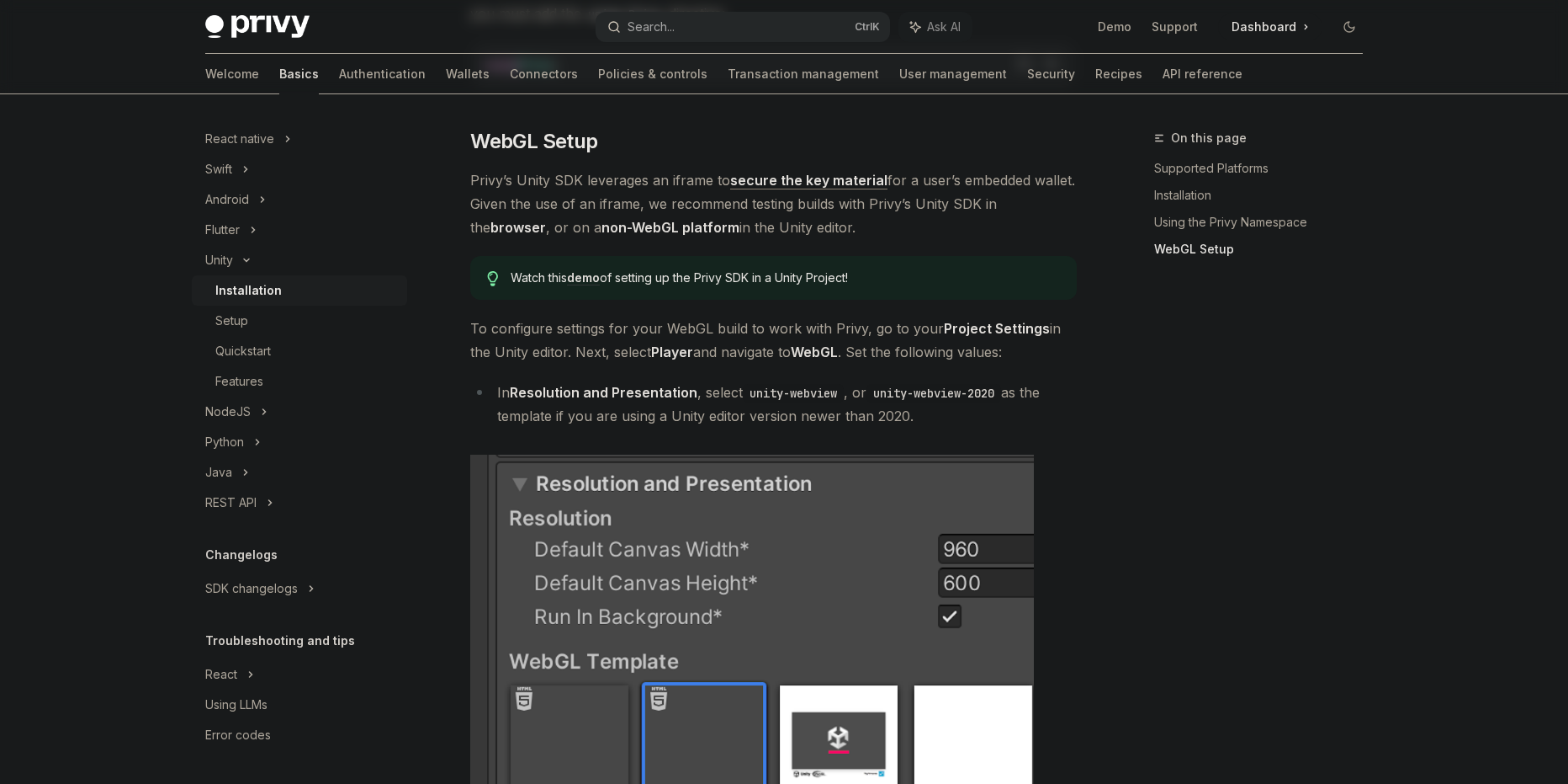
click at [722, 15] on button "Search... Ctrl K" at bounding box center [742, 26] width 294 height 30
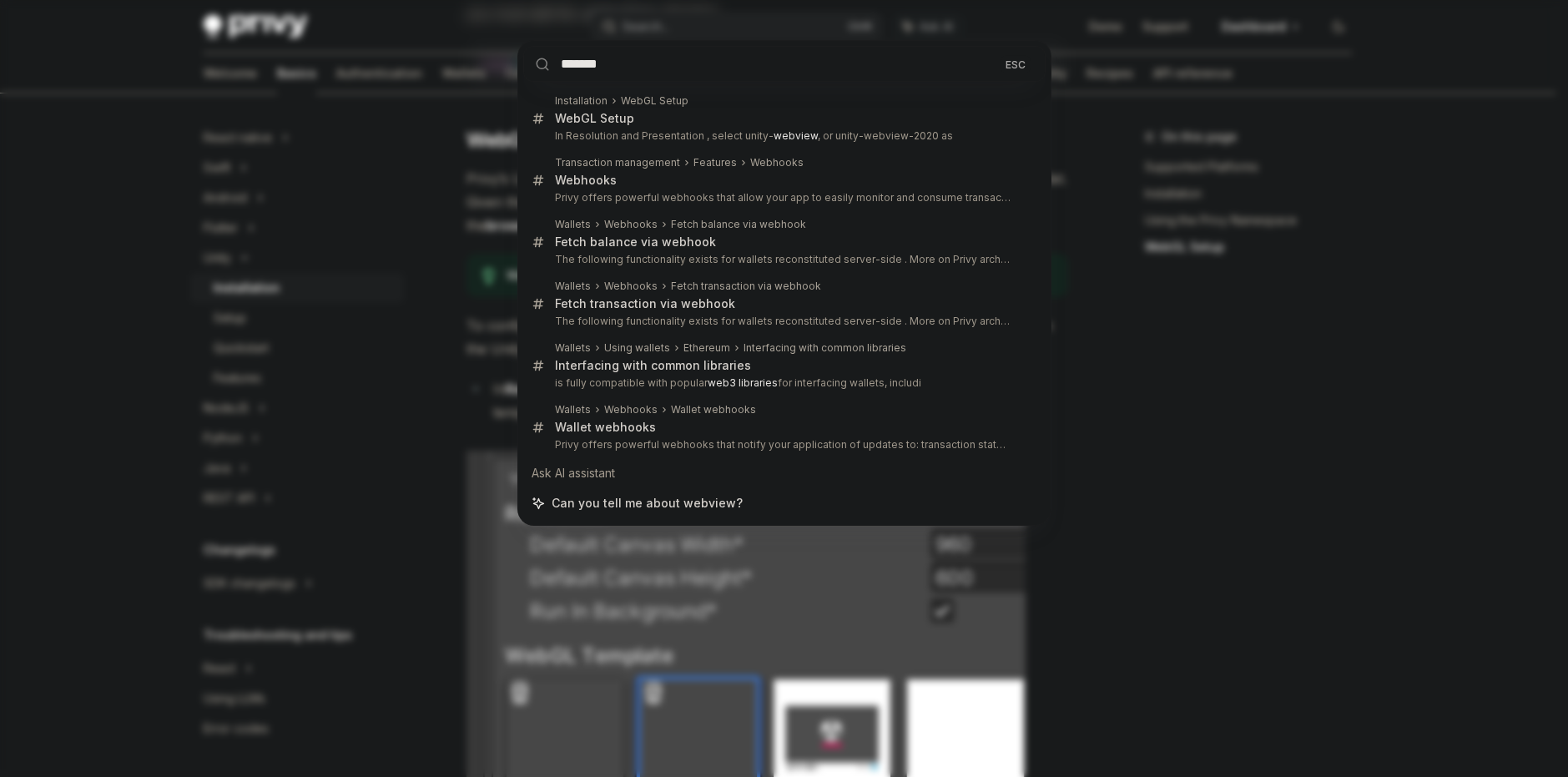
type input "*******"
click at [1272, 514] on div "******* ESC Installation WebGL Setup WebGL Setup In Resolution and Presentation…" at bounding box center [784, 388] width 1568 height 777
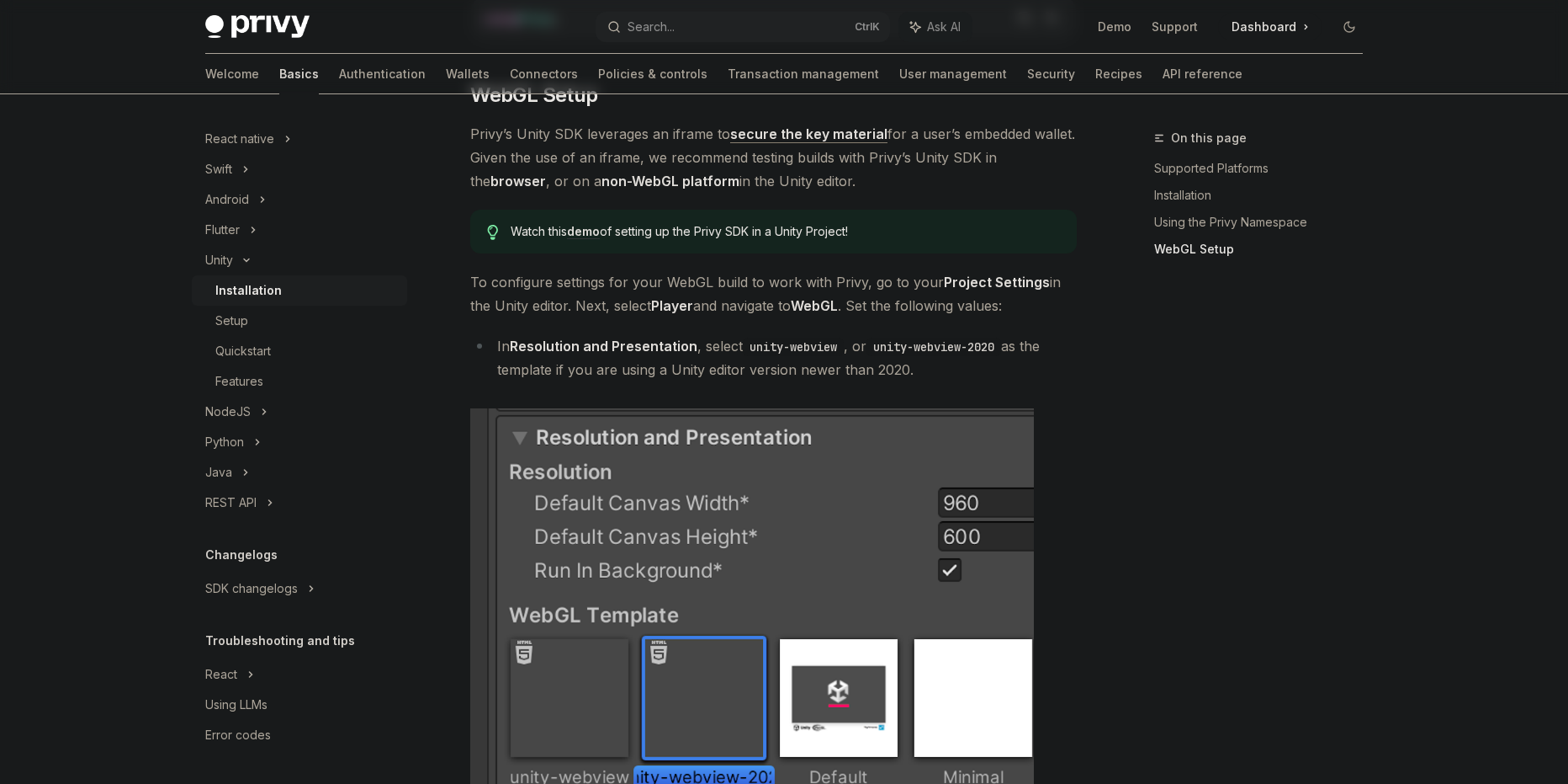
scroll to position [1218, 0]
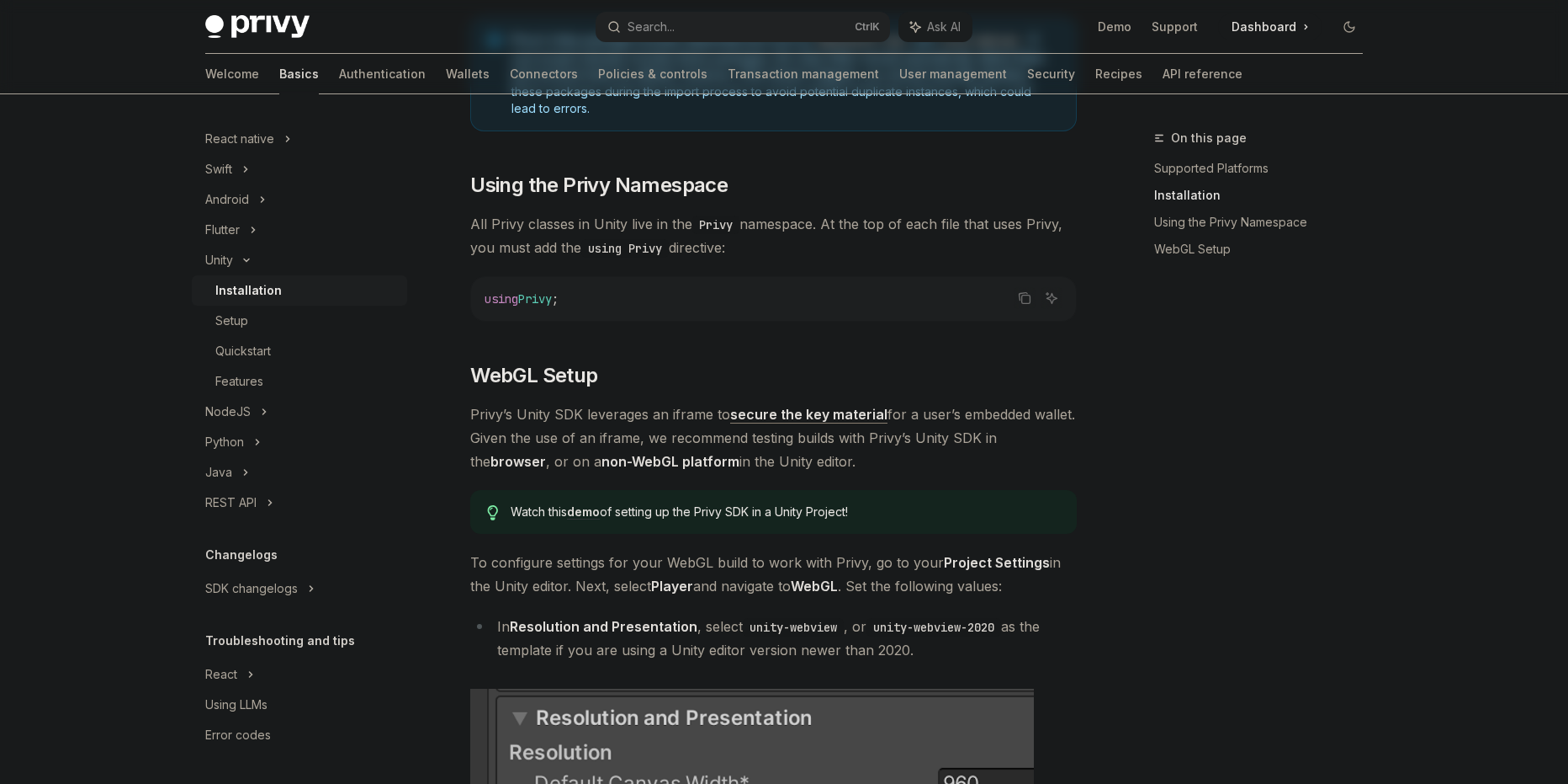
click at [569, 563] on span "To configure settings for your WebGL build to work with Privy, go to your Proje…" at bounding box center [773, 574] width 607 height 47
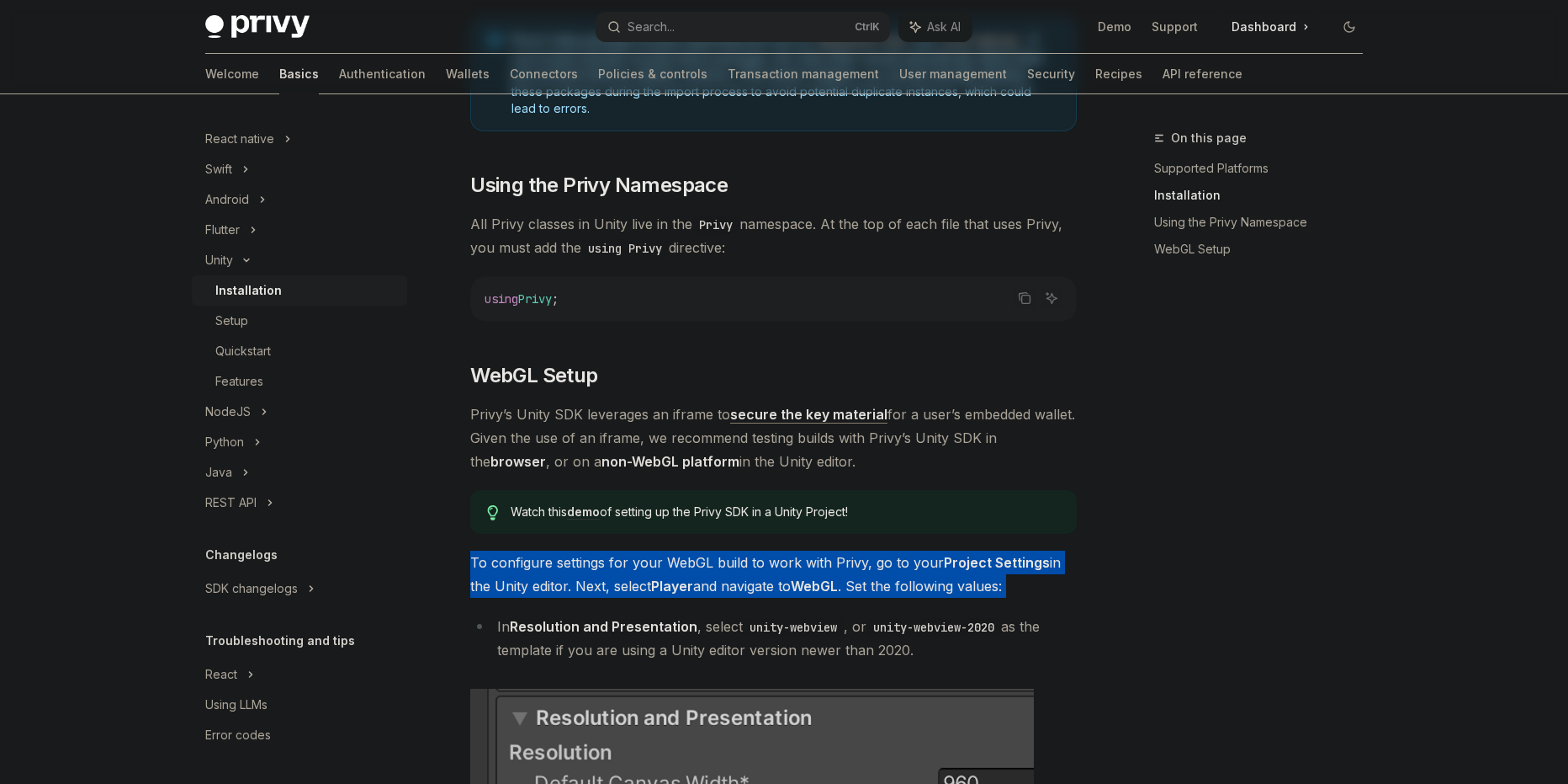
click at [569, 563] on span "To configure settings for your WebGL build to work with Privy, go to your Proje…" at bounding box center [773, 574] width 607 height 47
click at [559, 530] on div at bounding box center [559, 530] width 0 height 0
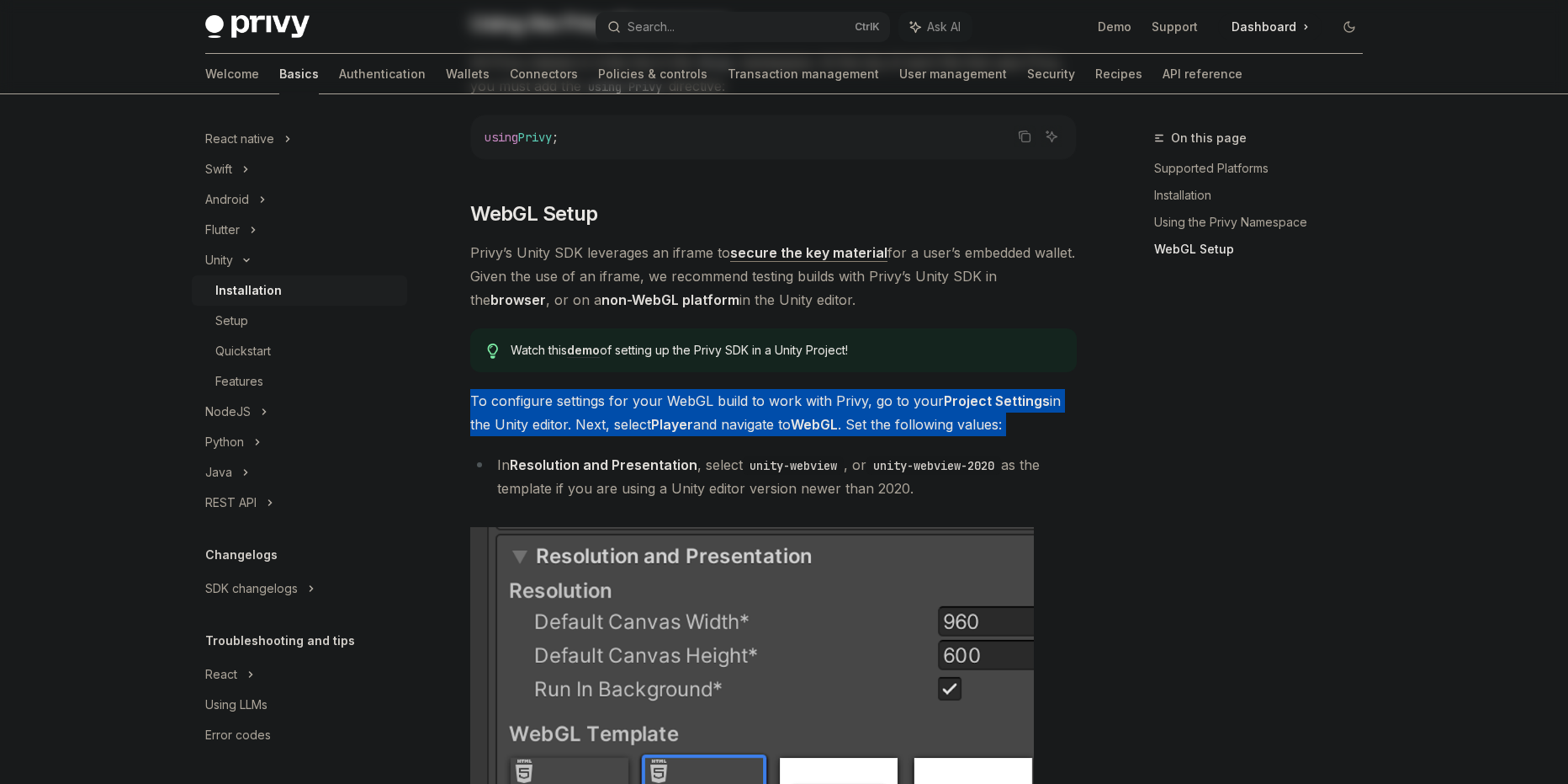
scroll to position [1499, 0]
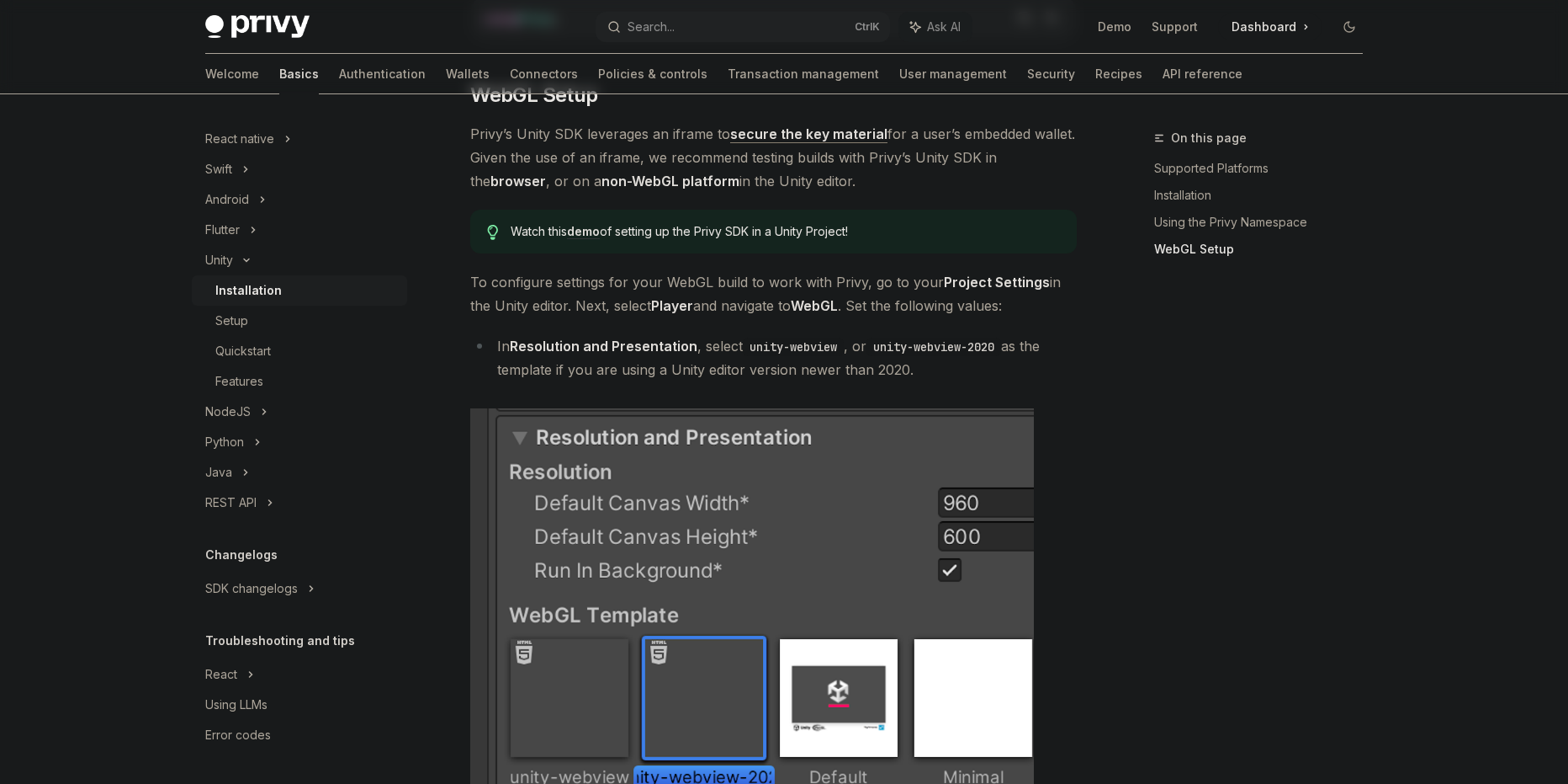
click at [560, 338] on strong "Resolution and Presentation" at bounding box center [603, 346] width 187 height 16
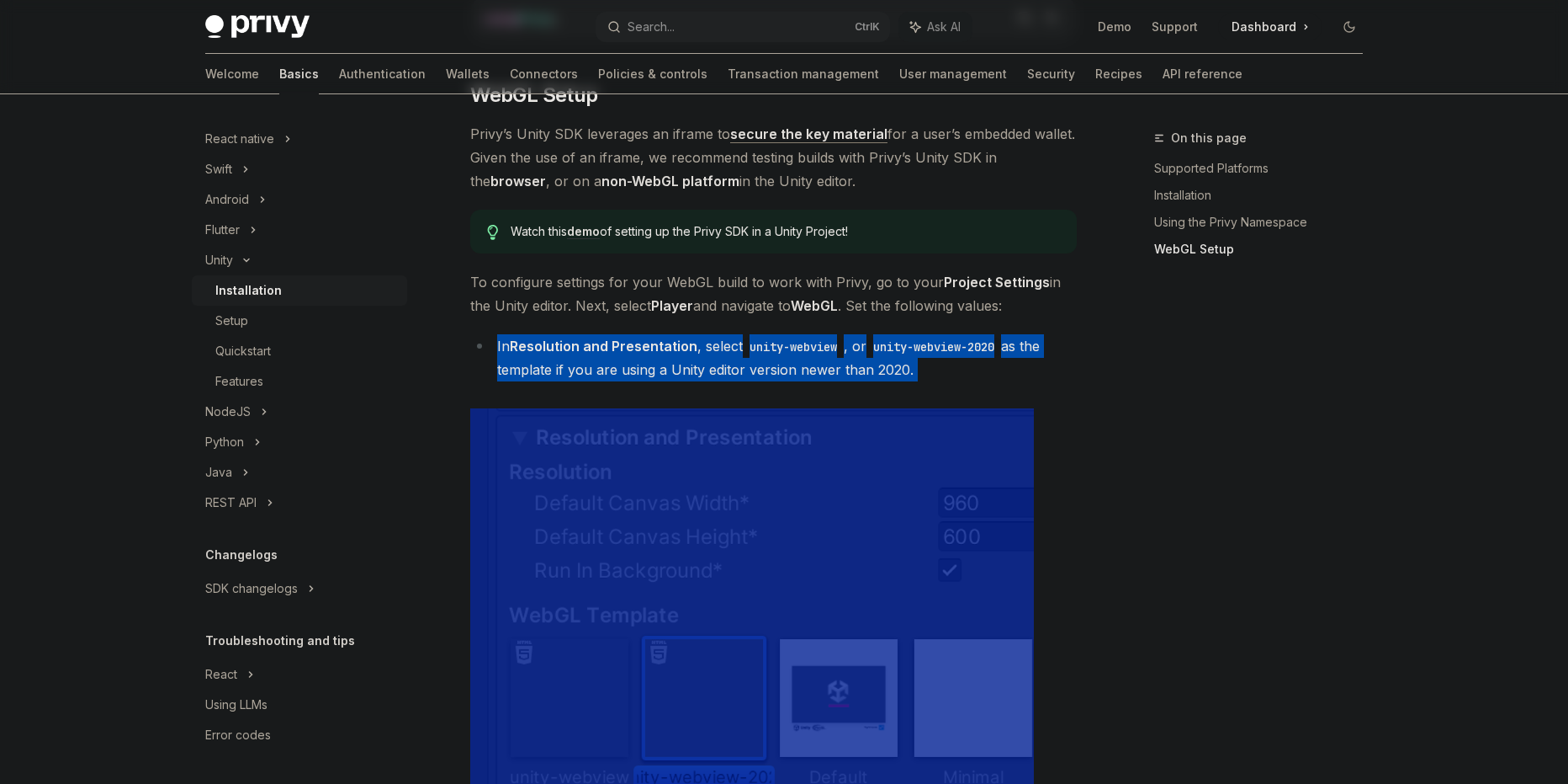
click at [560, 338] on strong "Resolution and Presentation" at bounding box center [603, 346] width 187 height 16
click at [548, 314] on div at bounding box center [548, 314] width 0 height 0
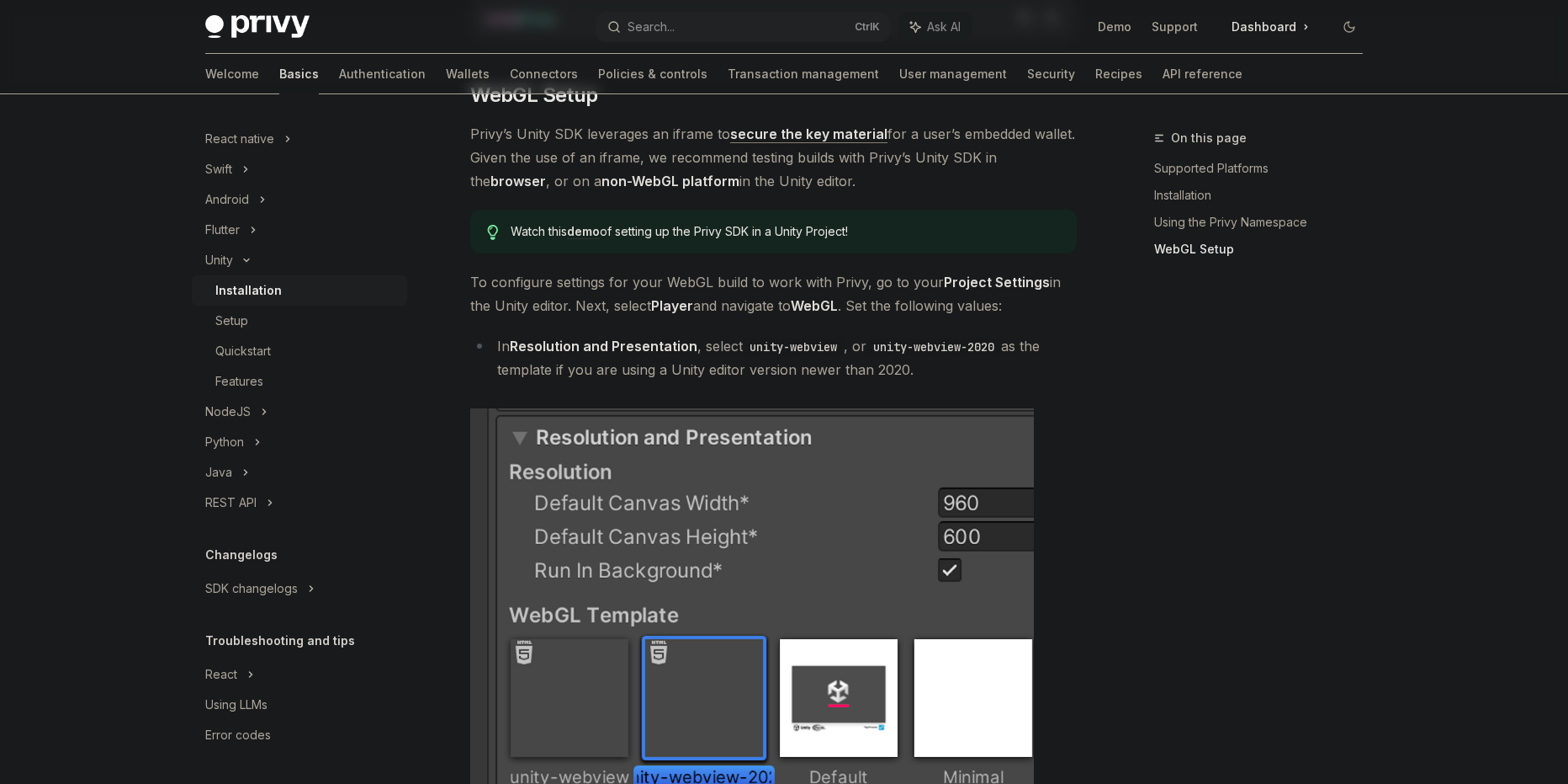
type textarea "*"
